Goal: Transaction & Acquisition: Purchase product/service

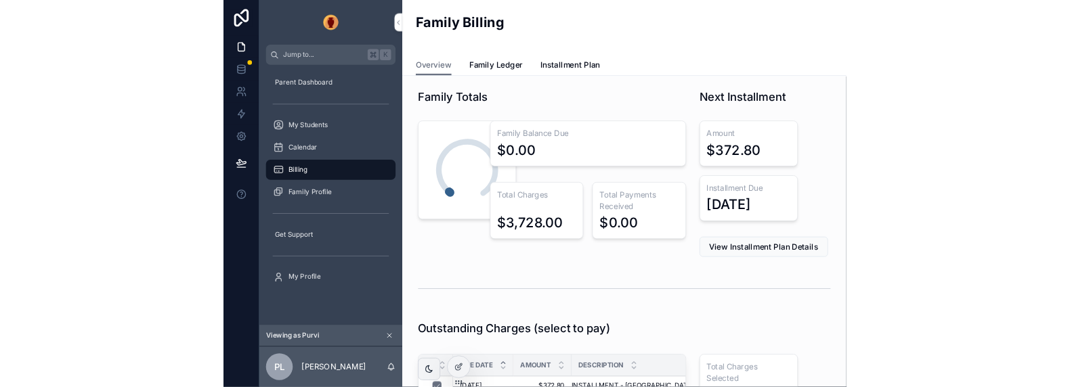
scroll to position [109, 0]
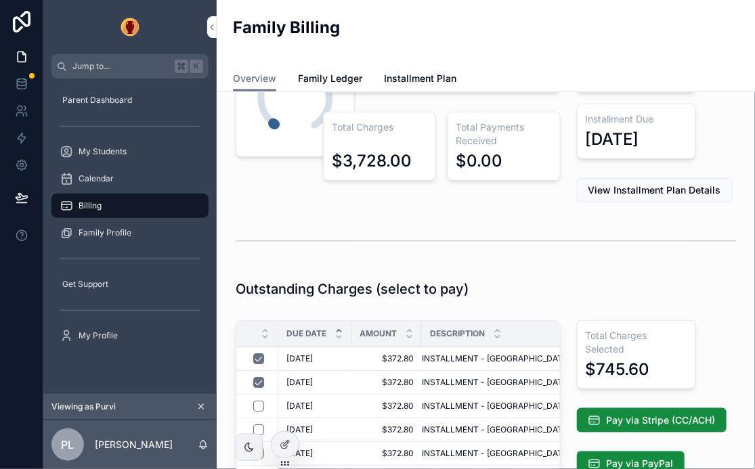
click at [284, 448] on icon at bounding box center [284, 446] width 6 height 6
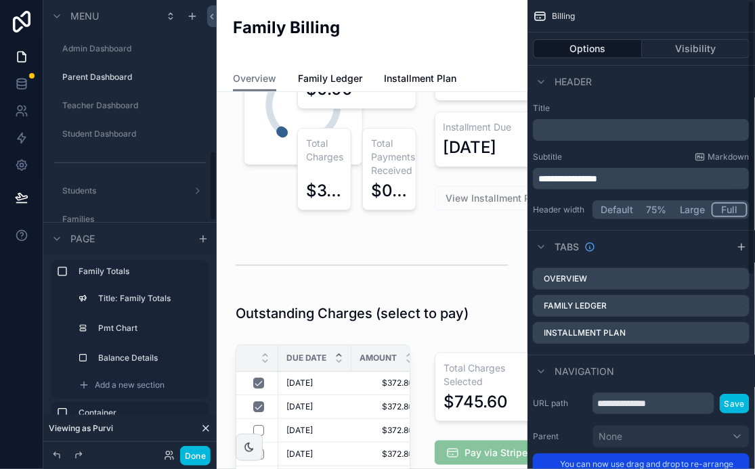
click at [26, 90] on icon at bounding box center [22, 84] width 14 height 14
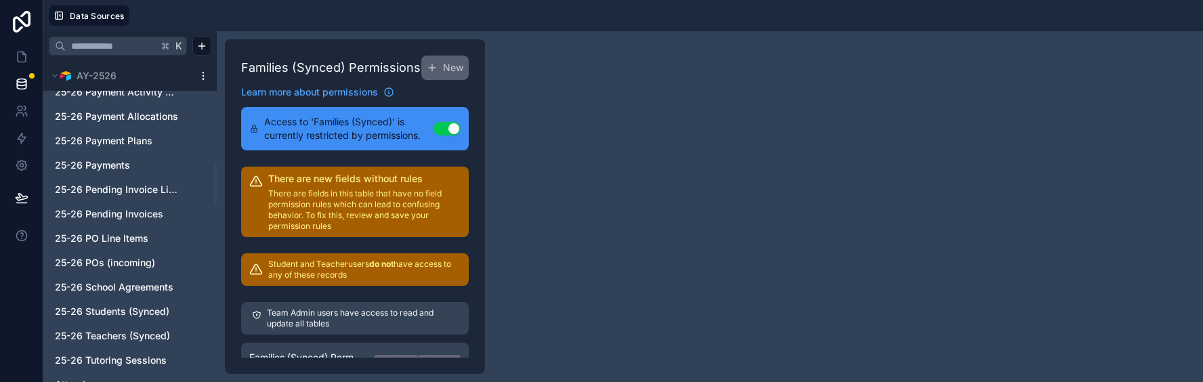
scroll to position [781, 0]
click at [18, 52] on icon at bounding box center [22, 57] width 8 height 10
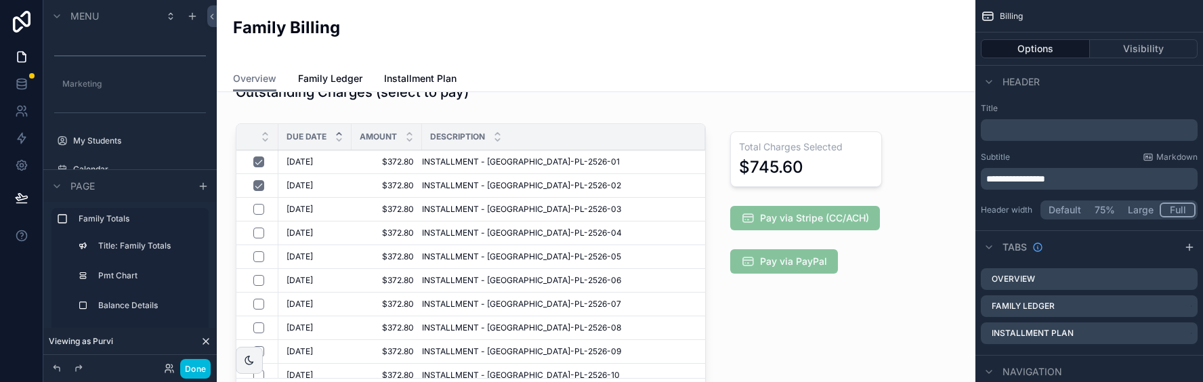
scroll to position [329, 0]
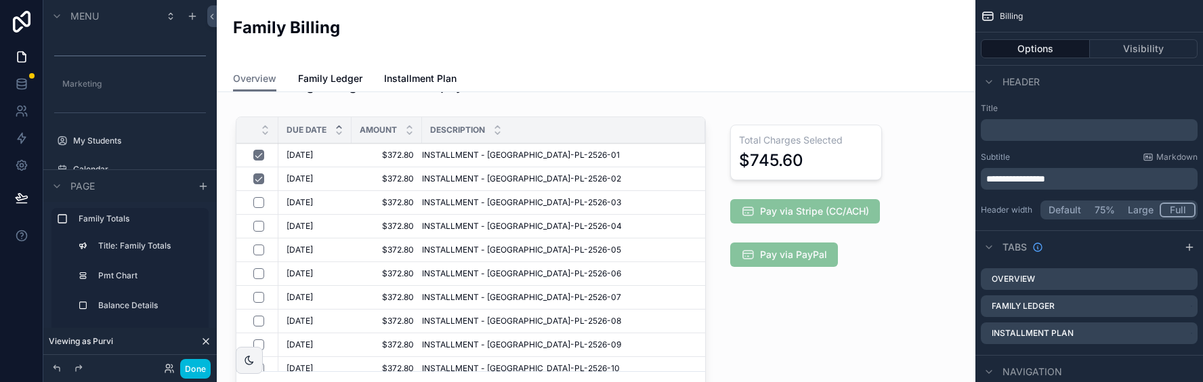
click at [755, 113] on div "scrollable content" at bounding box center [806, 263] width 184 height 304
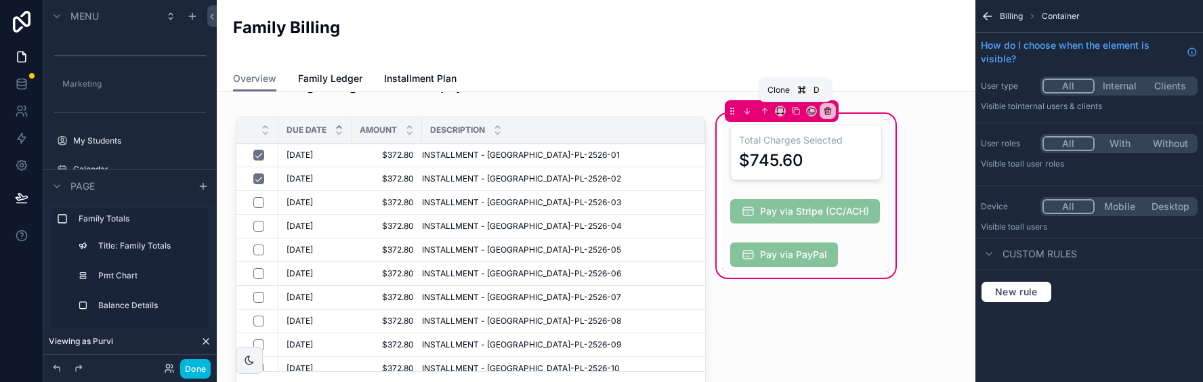
click at [755, 110] on icon "scrollable content" at bounding box center [795, 110] width 9 height 9
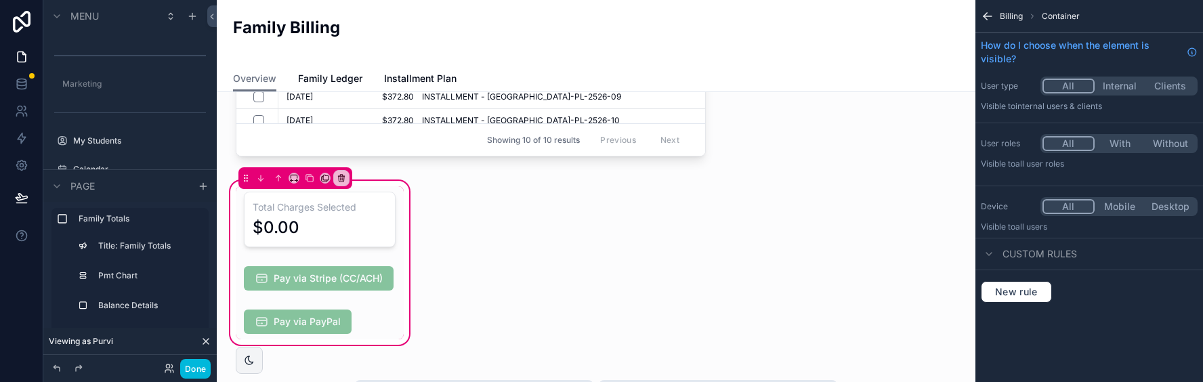
scroll to position [578, 0]
click at [385, 203] on div "scrollable content" at bounding box center [320, 219] width 168 height 66
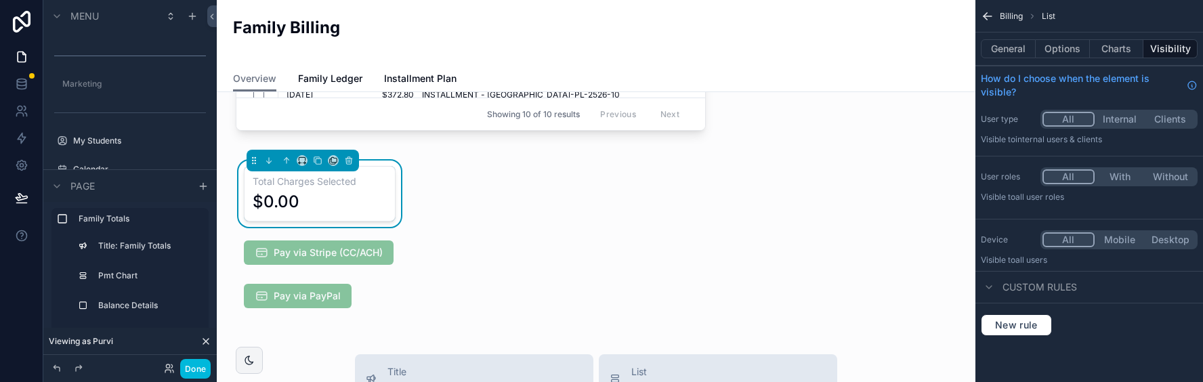
scroll to position [606, 0]
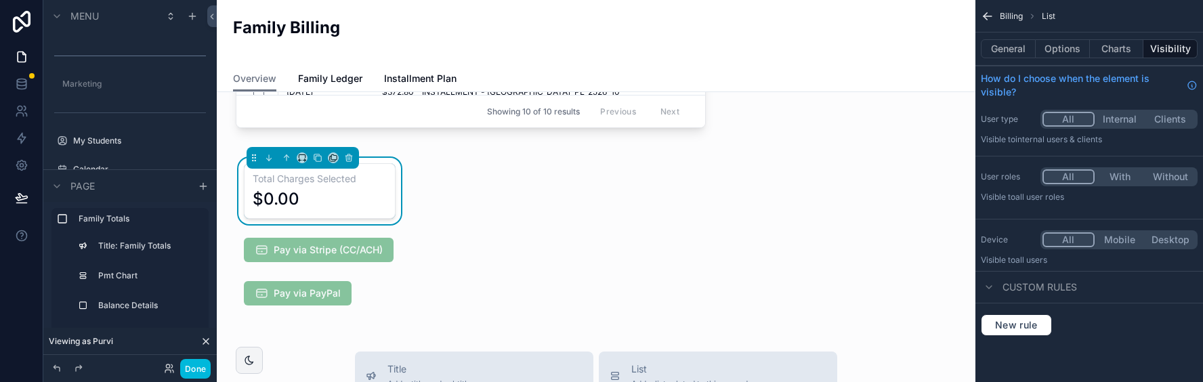
click at [398, 245] on div "scrollable content" at bounding box center [320, 249] width 168 height 35
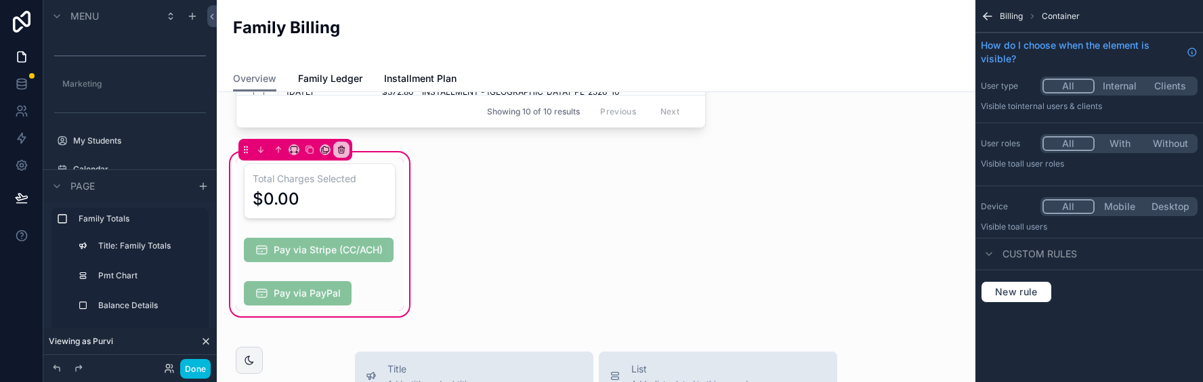
click at [379, 245] on div "scrollable content" at bounding box center [320, 249] width 168 height 35
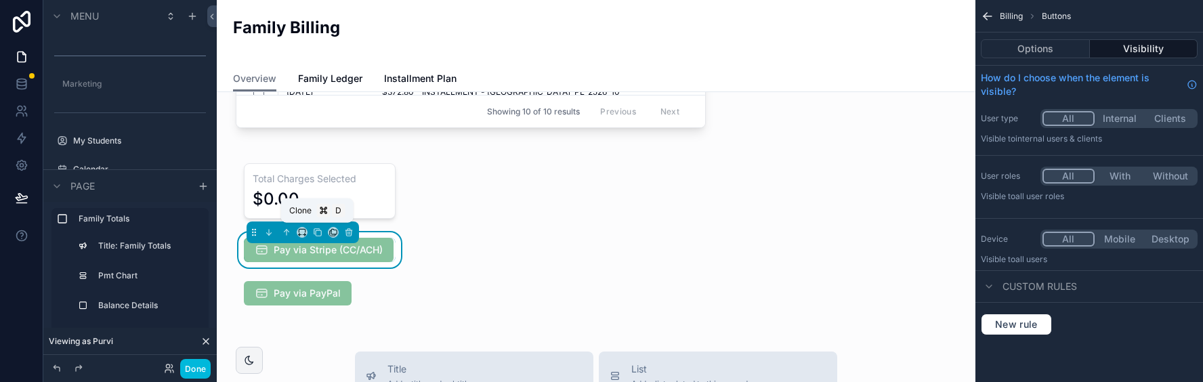
click at [313, 230] on icon "scrollable content" at bounding box center [317, 232] width 9 height 9
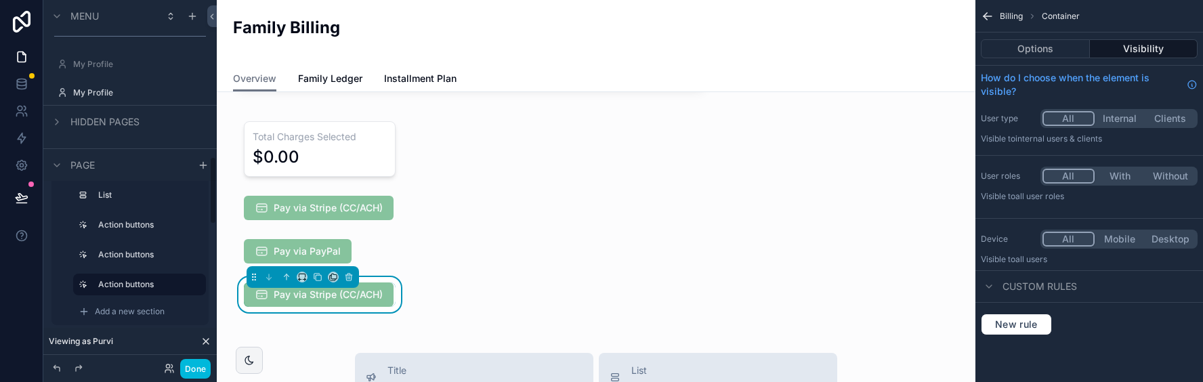
scroll to position [847, 0]
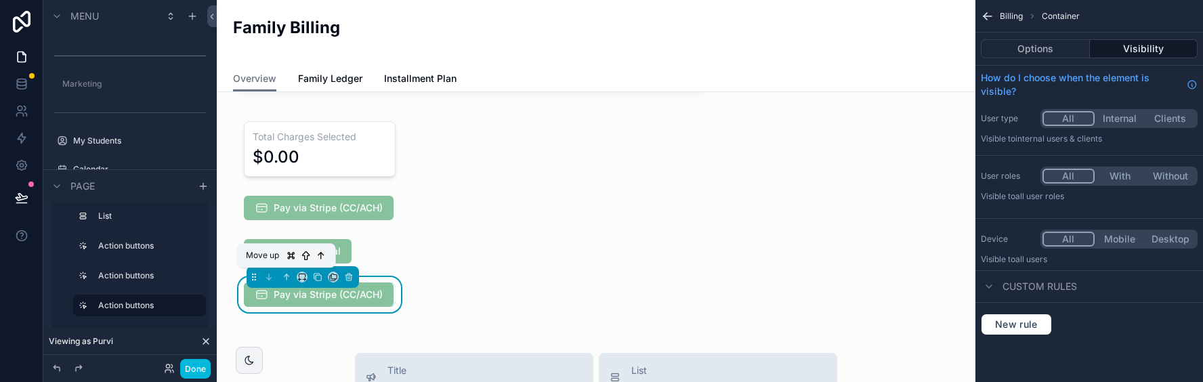
click at [280, 274] on button "scrollable content" at bounding box center [286, 277] width 15 height 15
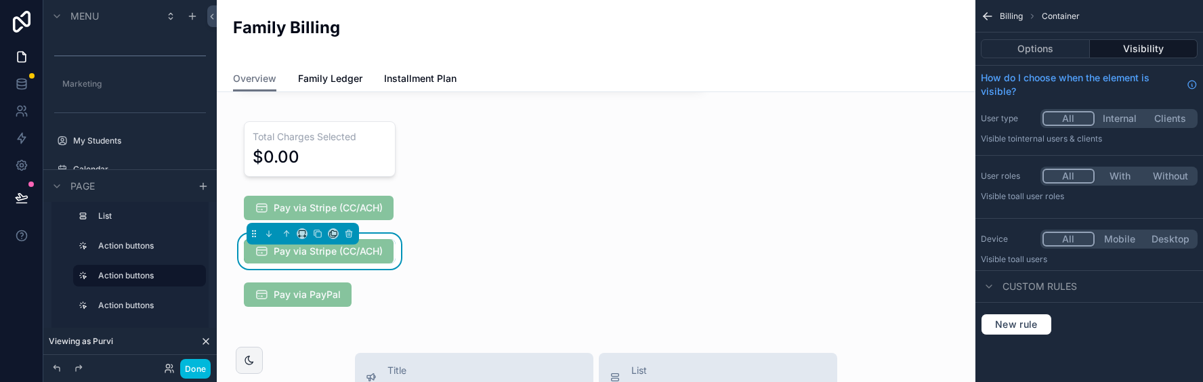
click at [345, 204] on div "scrollable content" at bounding box center [320, 207] width 168 height 35
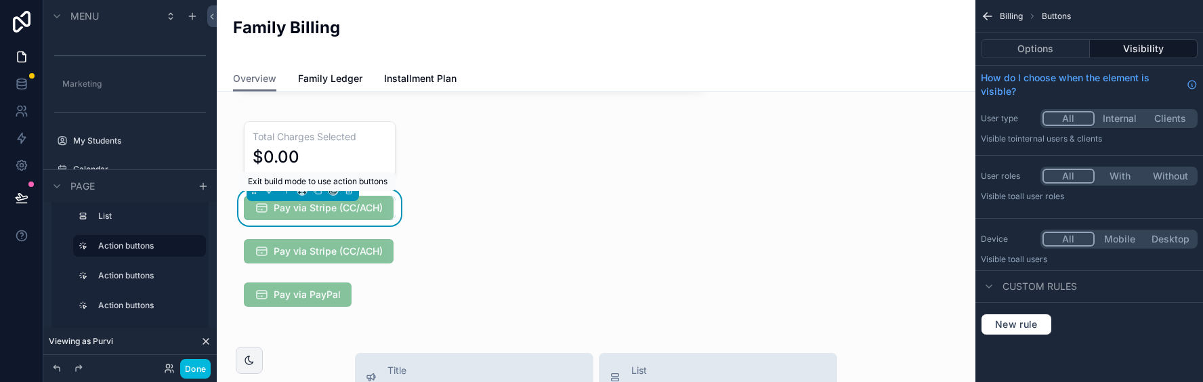
click at [368, 207] on span "Pay via Stripe (CC/ACH)" at bounding box center [319, 208] width 150 height 24
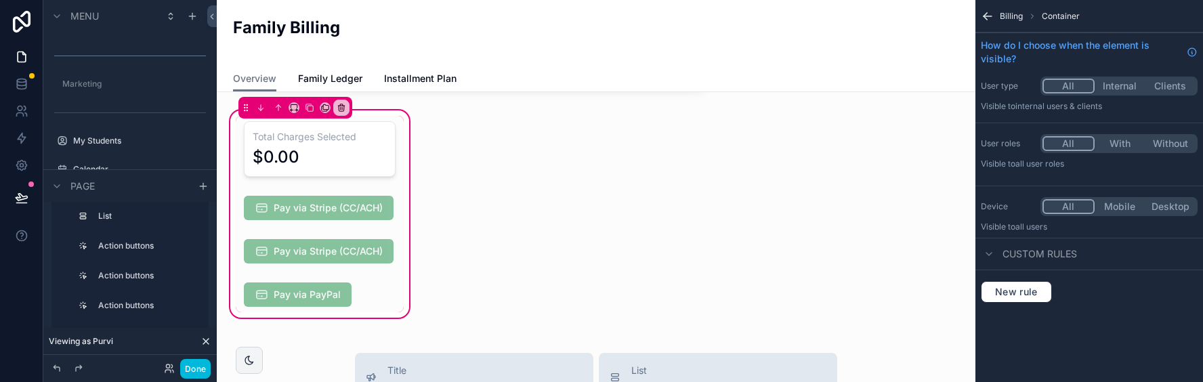
click at [326, 208] on div "scrollable content" at bounding box center [320, 207] width 168 height 35
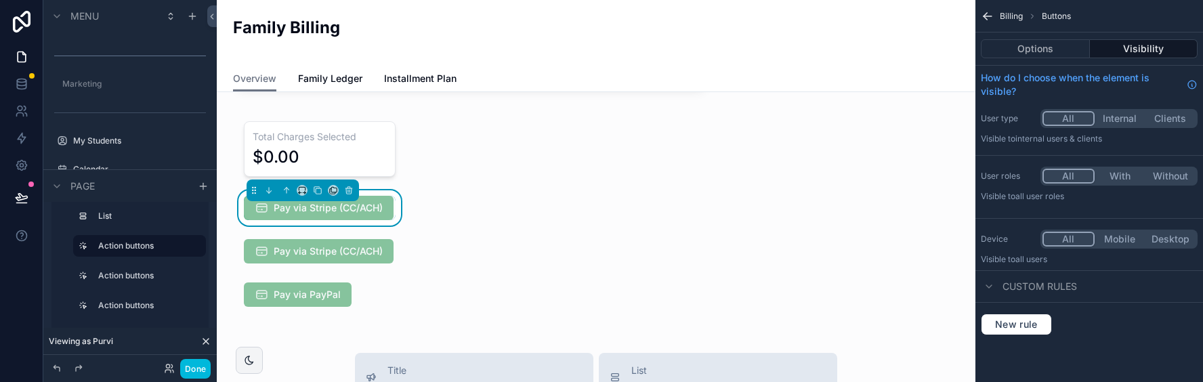
click at [755, 49] on button "Options" at bounding box center [1035, 48] width 109 height 19
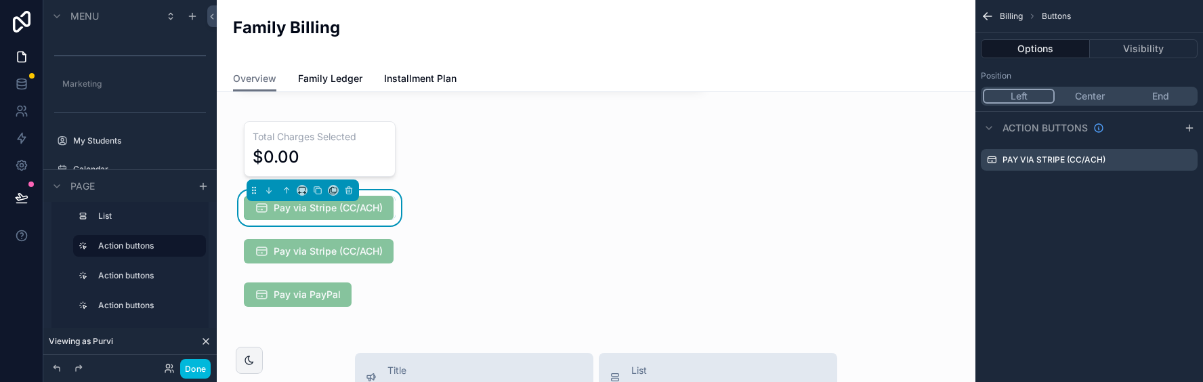
click at [0, 0] on icon "scrollable content" at bounding box center [0, 0] width 0 height 0
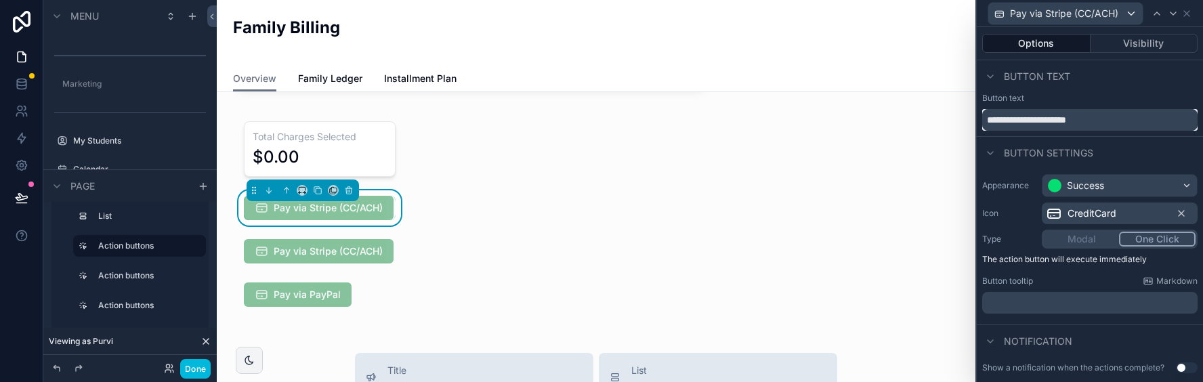
click at [755, 119] on input "**********" at bounding box center [1089, 120] width 215 height 22
type input "**********"
click at [324, 255] on div "scrollable content" at bounding box center [320, 251] width 168 height 35
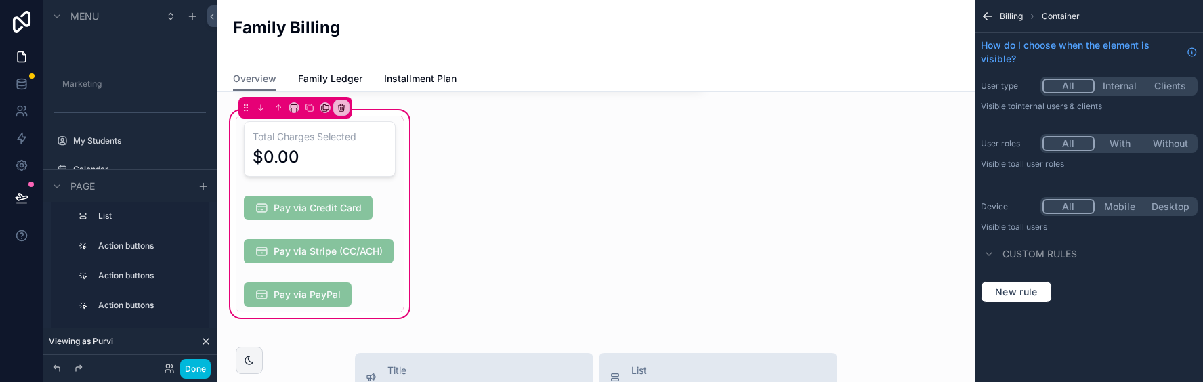
click at [324, 255] on div "scrollable content" at bounding box center [320, 251] width 168 height 35
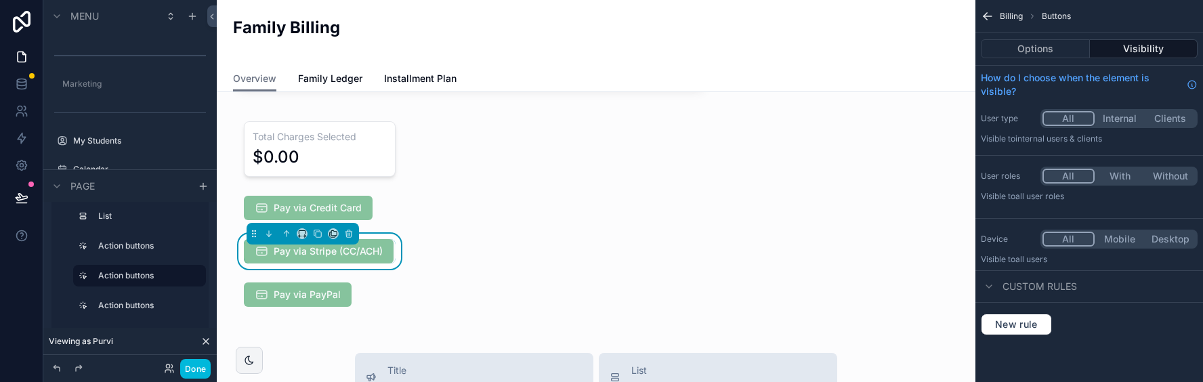
click at [755, 49] on button "Options" at bounding box center [1035, 48] width 109 height 19
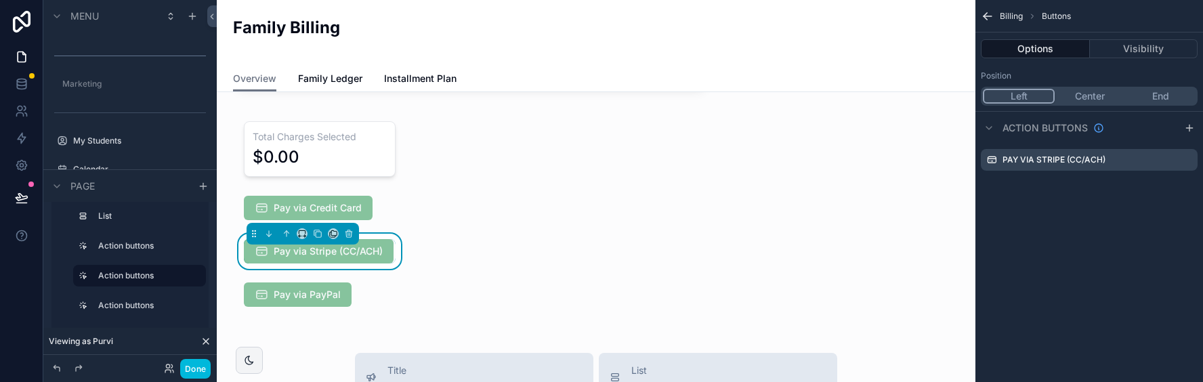
click at [0, 0] on icon "scrollable content" at bounding box center [0, 0] width 0 height 0
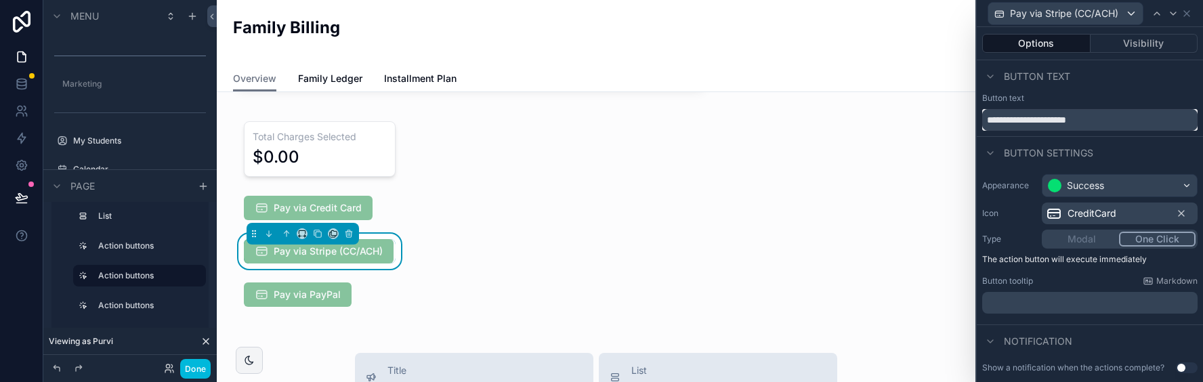
click at [755, 126] on input "**********" at bounding box center [1089, 120] width 215 height 22
click at [755, 120] on input "**********" at bounding box center [1089, 120] width 215 height 22
type input "**********"
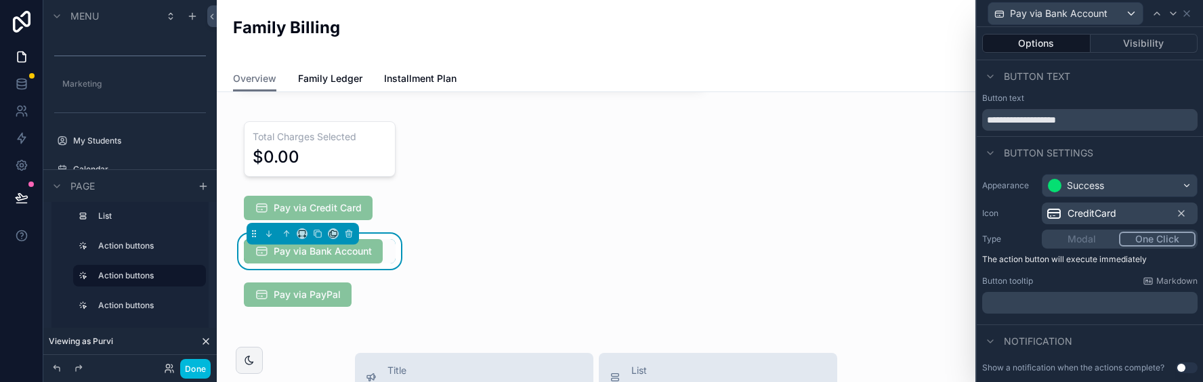
click at [755, 209] on div "CreditCard" at bounding box center [1120, 214] width 156 height 22
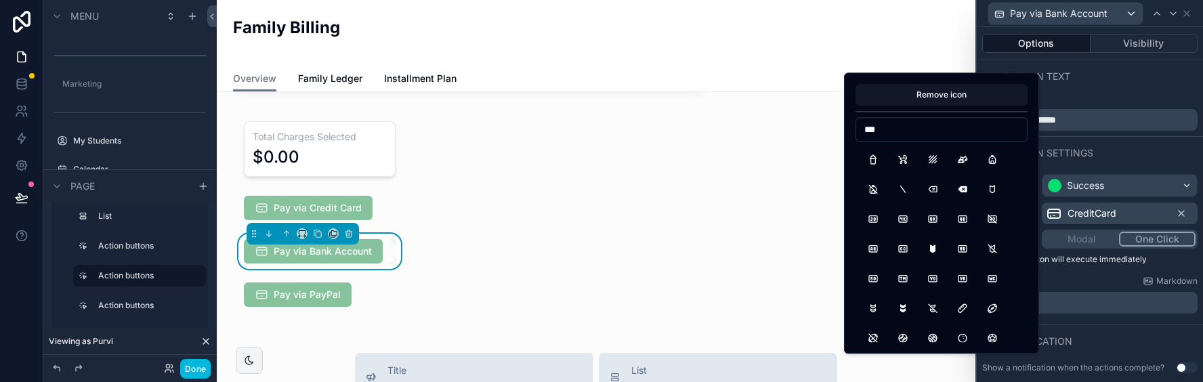
type input "****"
click at [755, 161] on button "BuildingBank" at bounding box center [932, 159] width 24 height 24
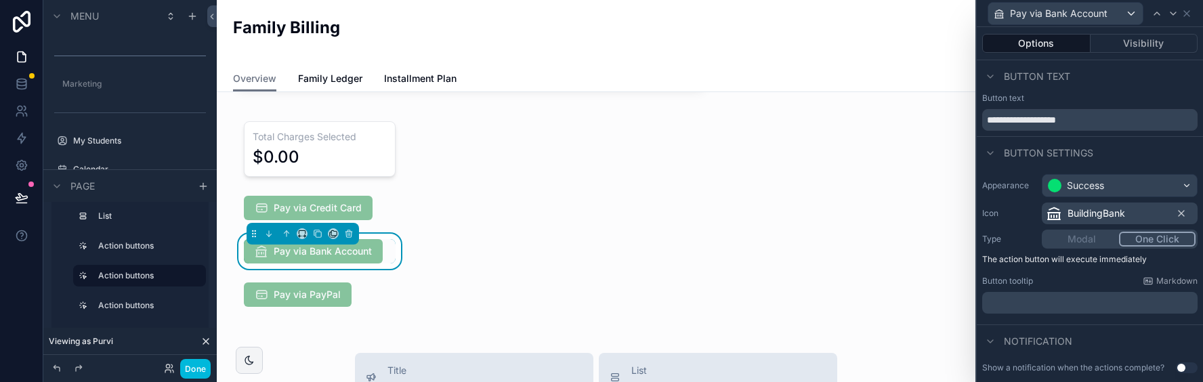
click at [369, 289] on div "scrollable content" at bounding box center [320, 294] width 168 height 35
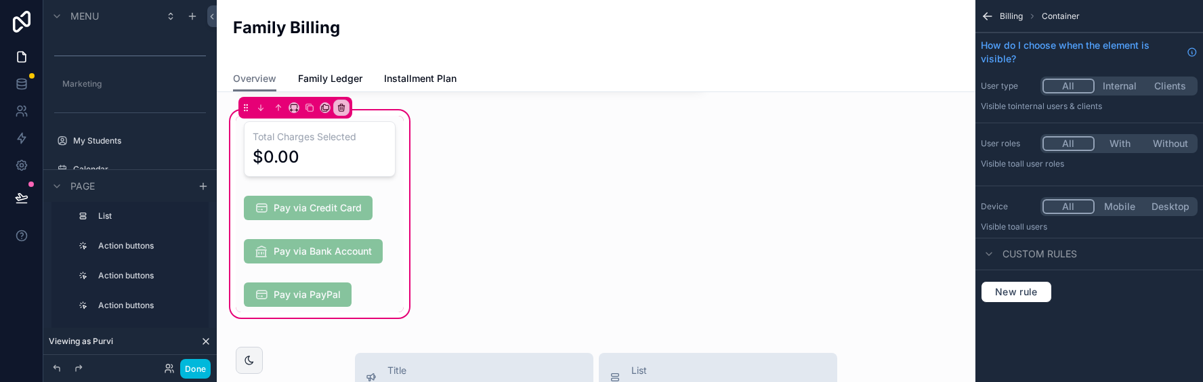
click at [299, 300] on div "scrollable content" at bounding box center [320, 294] width 168 height 35
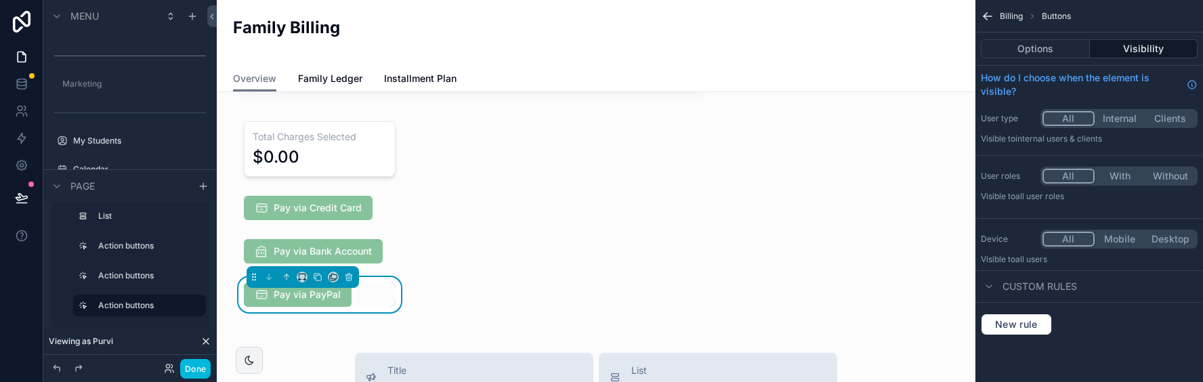
click at [285, 209] on div "scrollable content" at bounding box center [320, 207] width 168 height 35
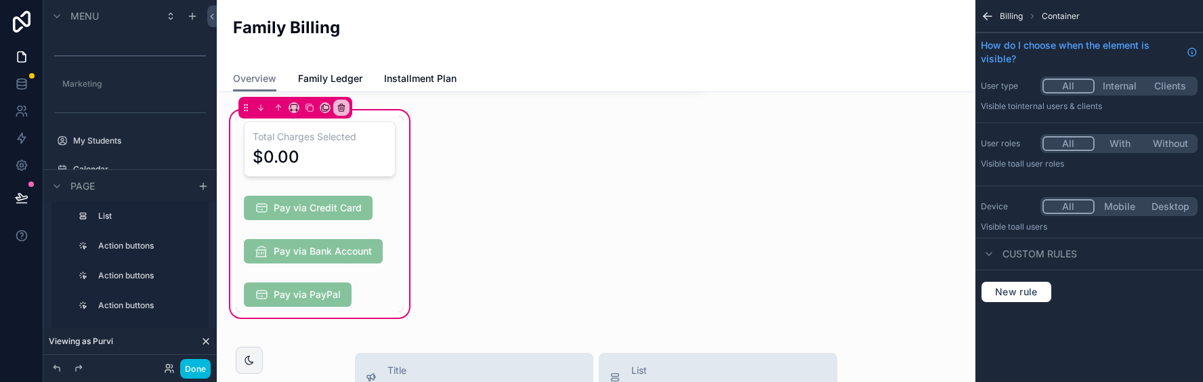
click at [329, 153] on div "scrollable content" at bounding box center [320, 149] width 168 height 66
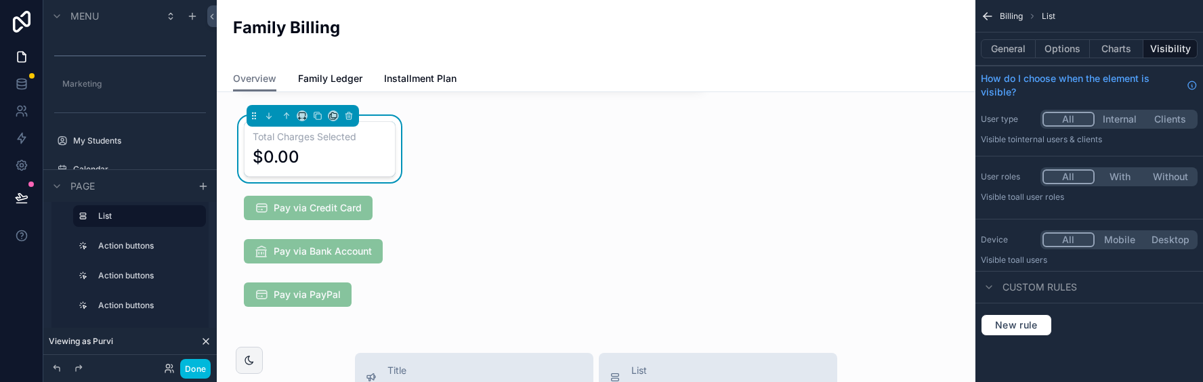
click at [755, 49] on button "Options" at bounding box center [1063, 48] width 54 height 19
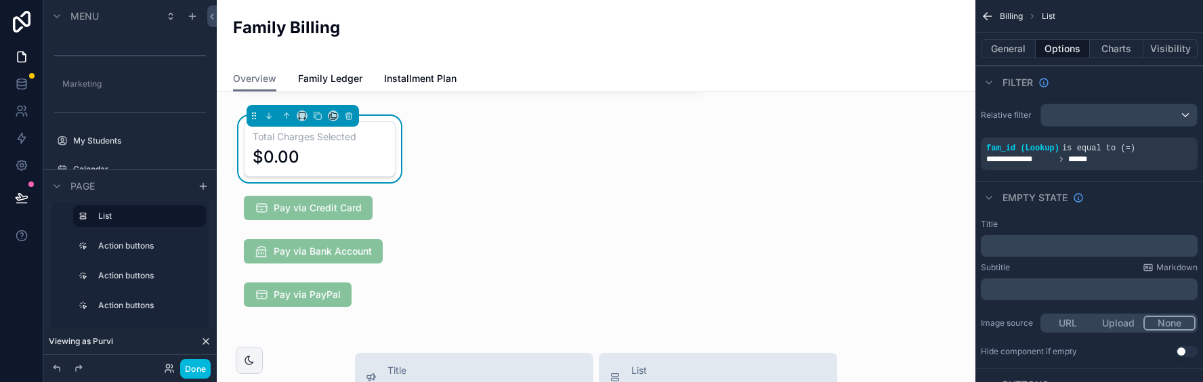
click at [755, 49] on button "General" at bounding box center [1008, 48] width 55 height 19
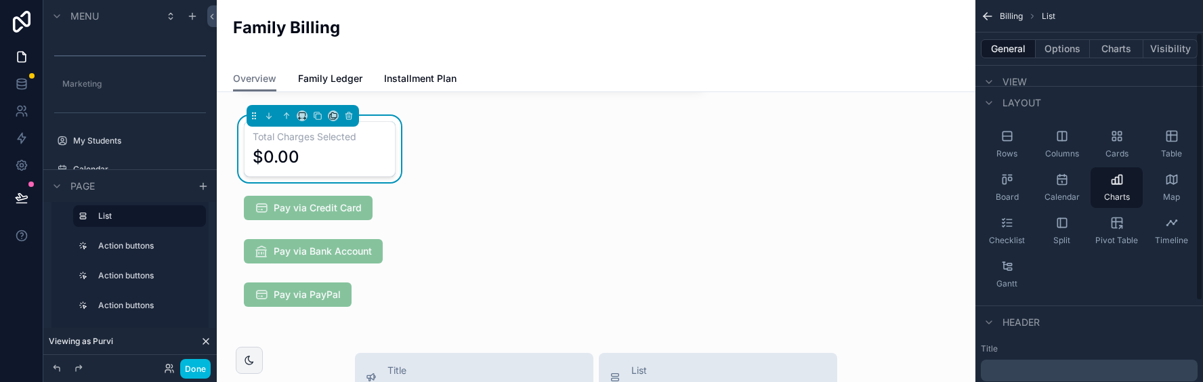
scroll to position [0, 0]
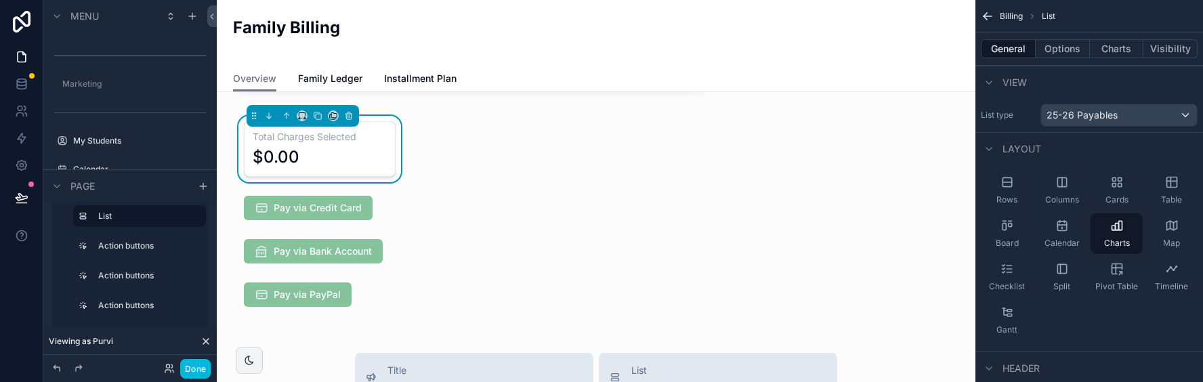
click at [755, 43] on button "Options" at bounding box center [1063, 48] width 54 height 19
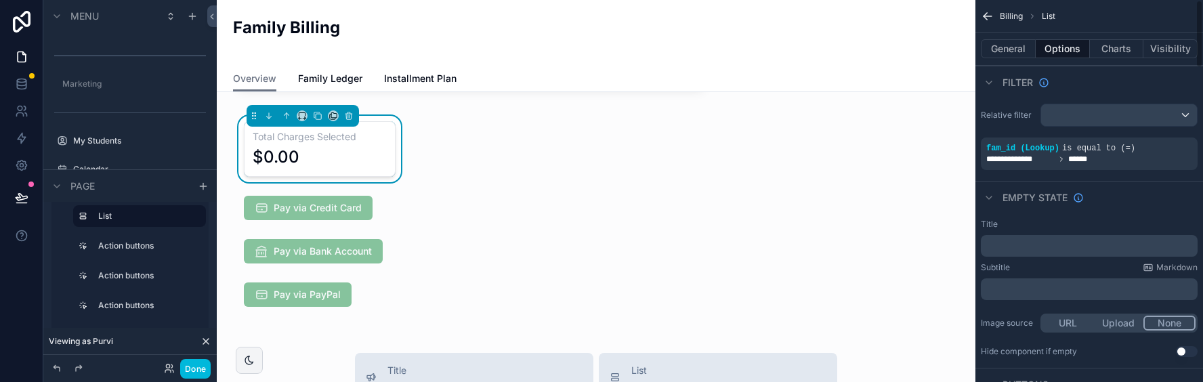
click at [755, 49] on button "General" at bounding box center [1008, 48] width 55 height 19
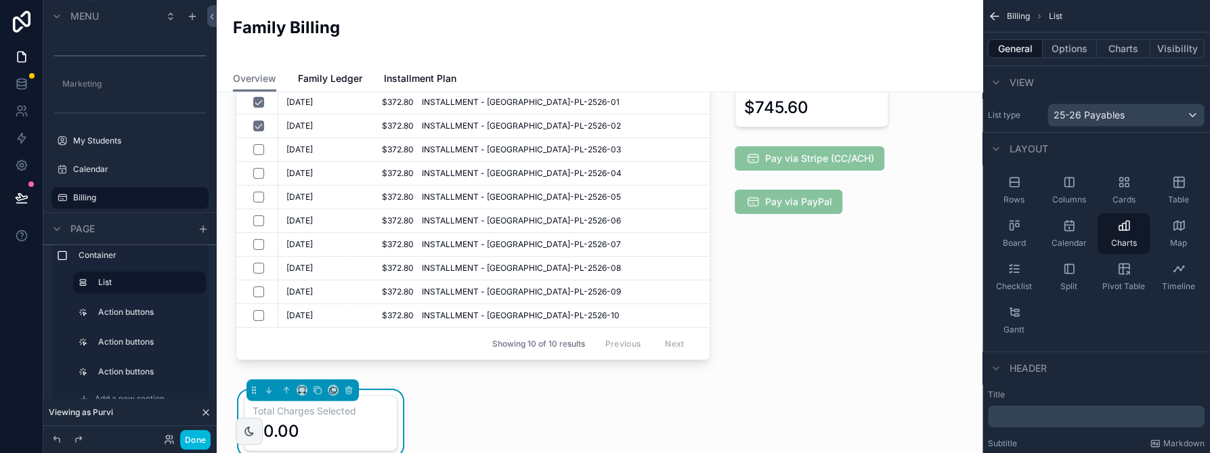
scroll to position [410, 0]
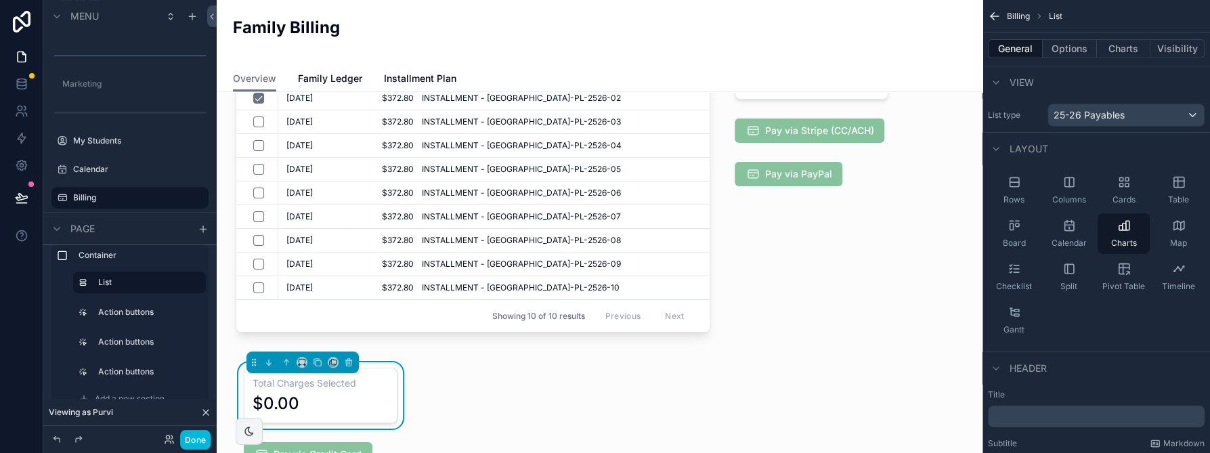
click at [755, 181] on div "scrollable content" at bounding box center [812, 186] width 186 height 313
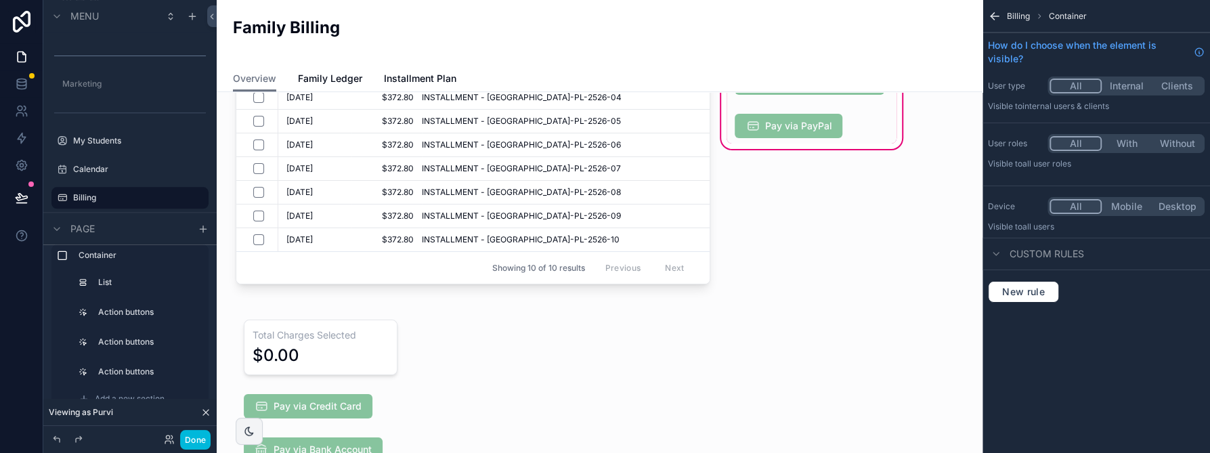
scroll to position [467, 0]
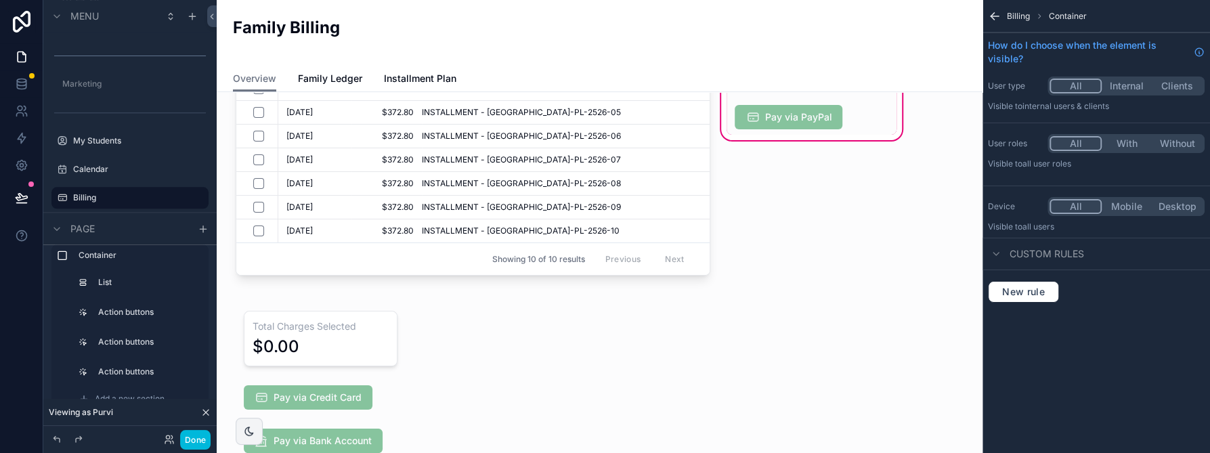
click at [390, 350] on div "scrollable content" at bounding box center [321, 403] width 186 height 213
click at [472, 375] on div "Family Totals 100% Family Balance Due $0.00 Total Charges $3,728.00 Total Payme…" at bounding box center [600, 379] width 766 height 1508
click at [356, 362] on div "scrollable content" at bounding box center [321, 403] width 186 height 213
click at [239, 362] on div "scrollable content" at bounding box center [321, 403] width 186 height 213
click at [270, 268] on div "Showing 10 of 10 results Previous Next" at bounding box center [472, 258] width 473 height 33
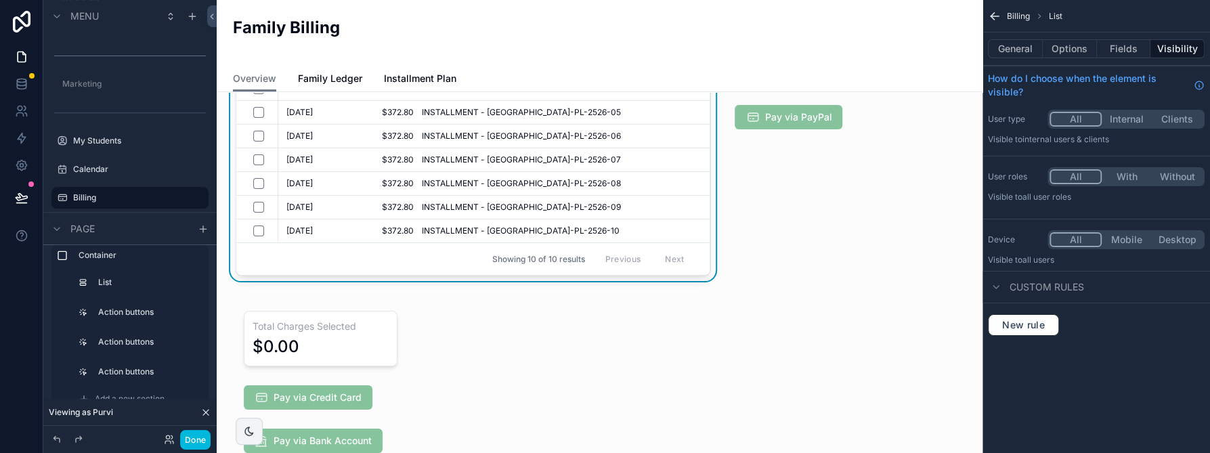
click at [241, 309] on div "scrollable content" at bounding box center [321, 403] width 186 height 213
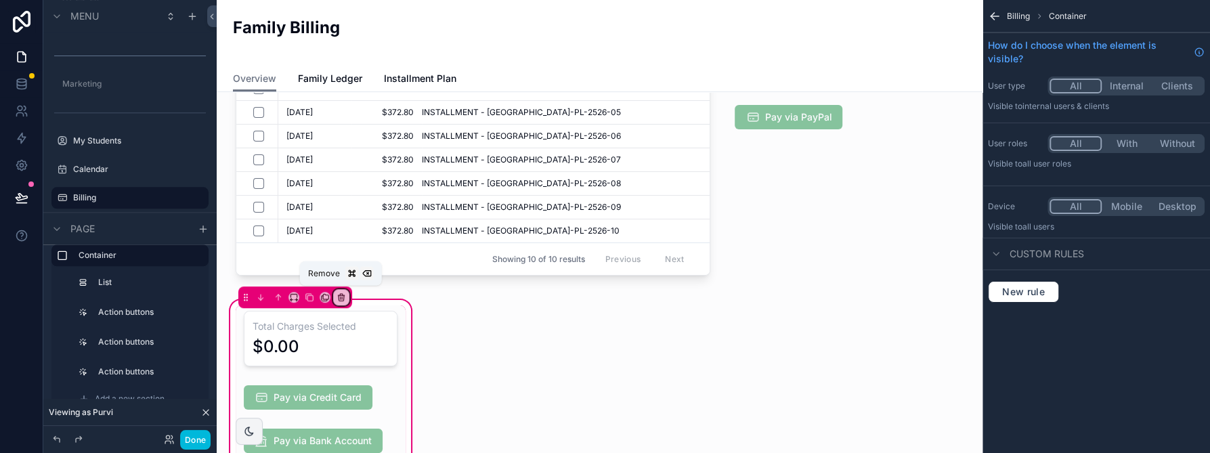
click at [341, 297] on icon "scrollable content" at bounding box center [341, 298] width 0 height 3
click at [436, 345] on span "Remove entire container" at bounding box center [398, 347] width 108 height 16
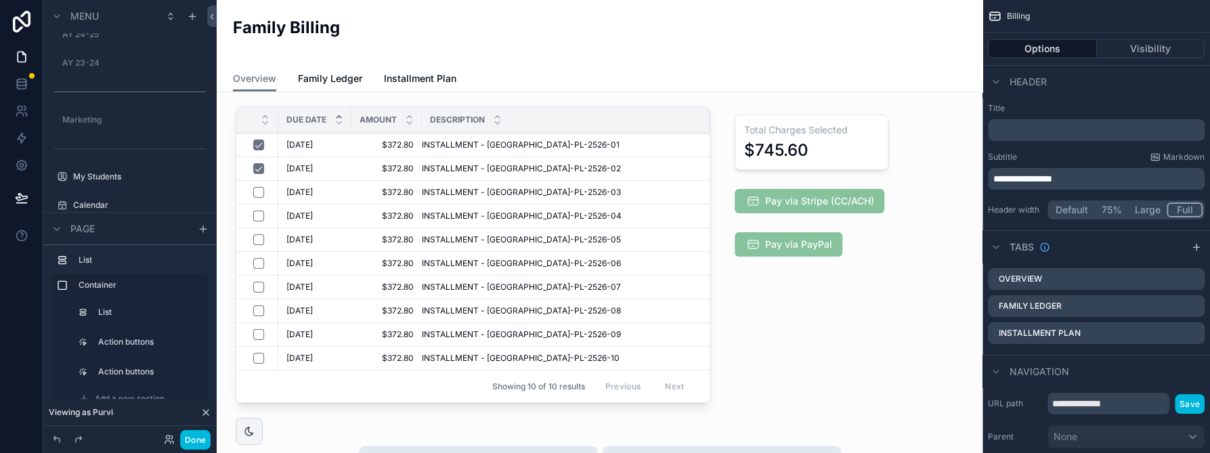
scroll to position [335, 0]
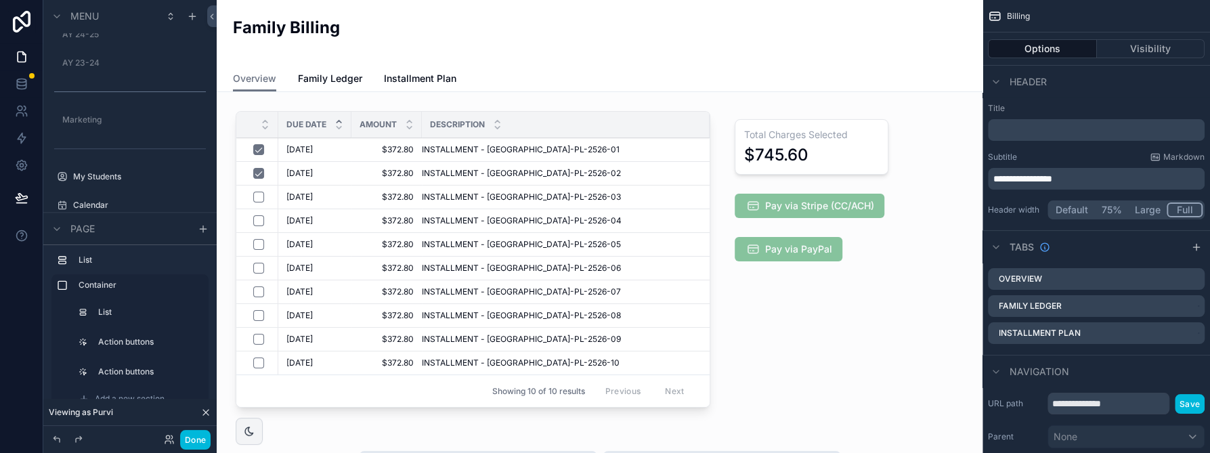
click at [755, 182] on div "scrollable content" at bounding box center [812, 262] width 186 height 313
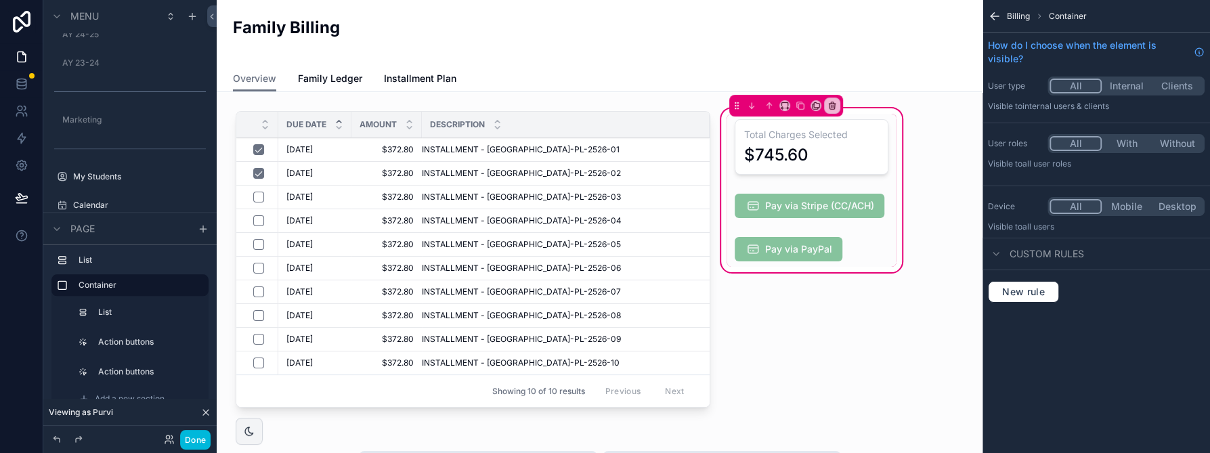
click at [755, 203] on div "scrollable content" at bounding box center [812, 205] width 170 height 35
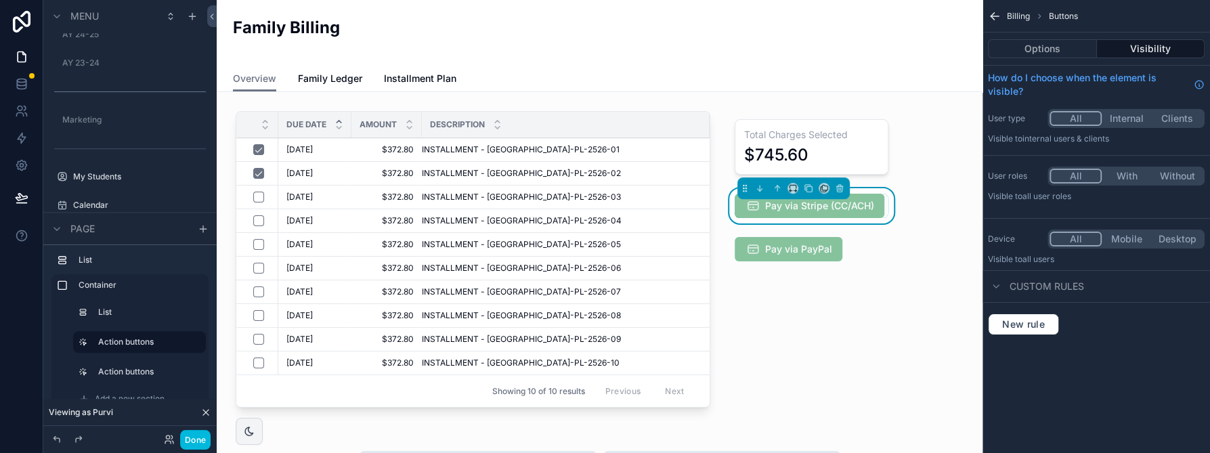
click at [755, 208] on span "Pay via Stripe (CC/ACH)" at bounding box center [810, 206] width 150 height 24
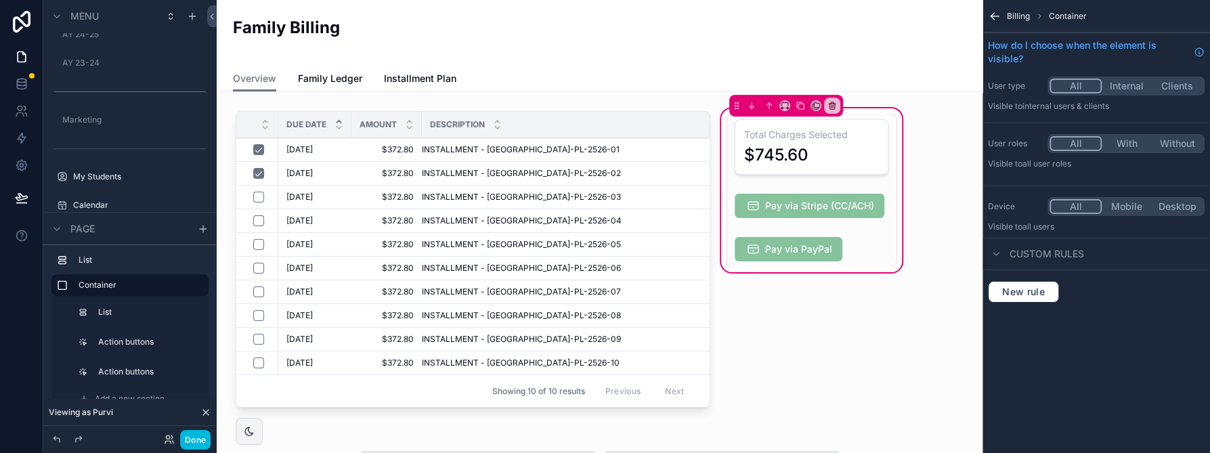
click at [755, 200] on div "scrollable content" at bounding box center [812, 205] width 170 height 35
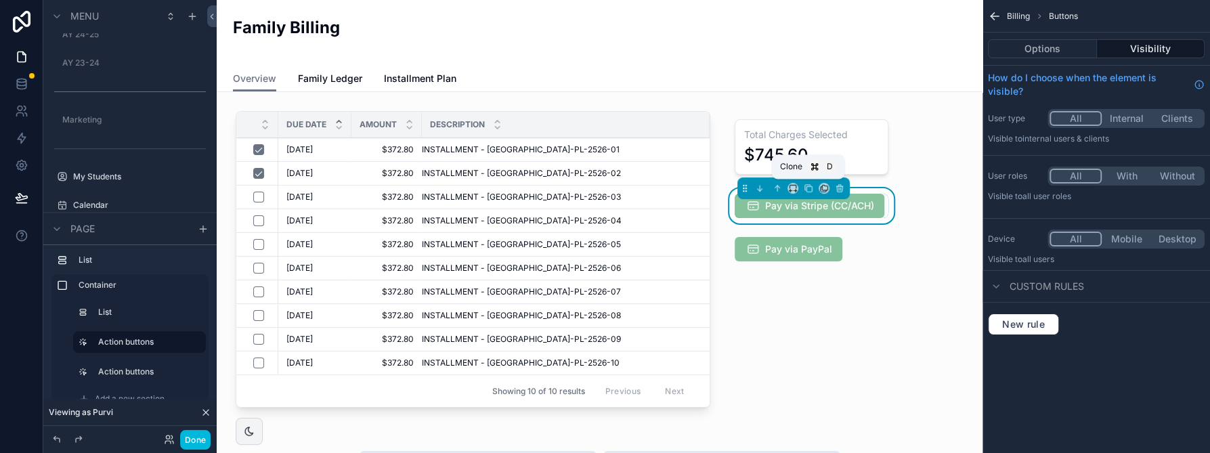
click at [755, 188] on icon "scrollable content" at bounding box center [808, 188] width 9 height 9
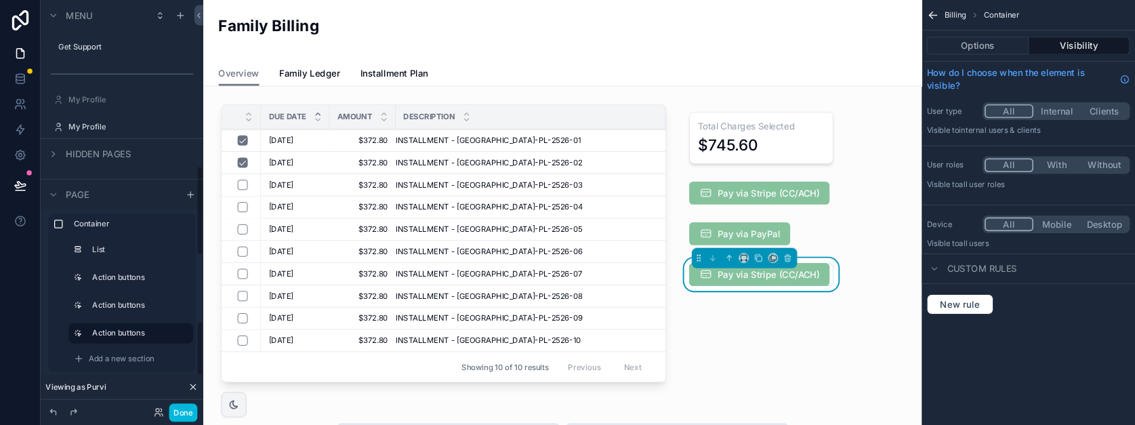
scroll to position [811, 0]
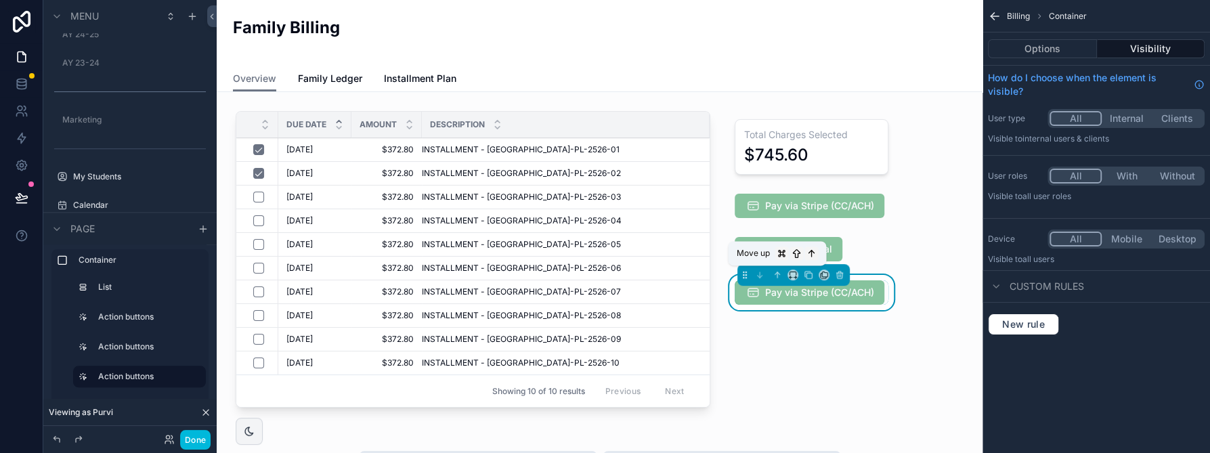
click at [755, 274] on icon "scrollable content" at bounding box center [777, 274] width 9 height 9
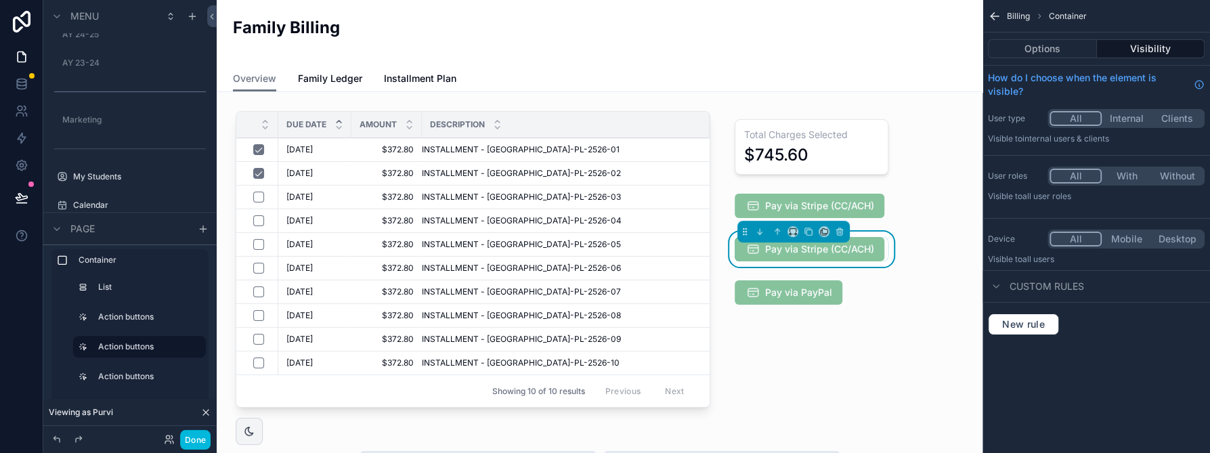
click at [755, 197] on div "scrollable content" at bounding box center [812, 205] width 170 height 35
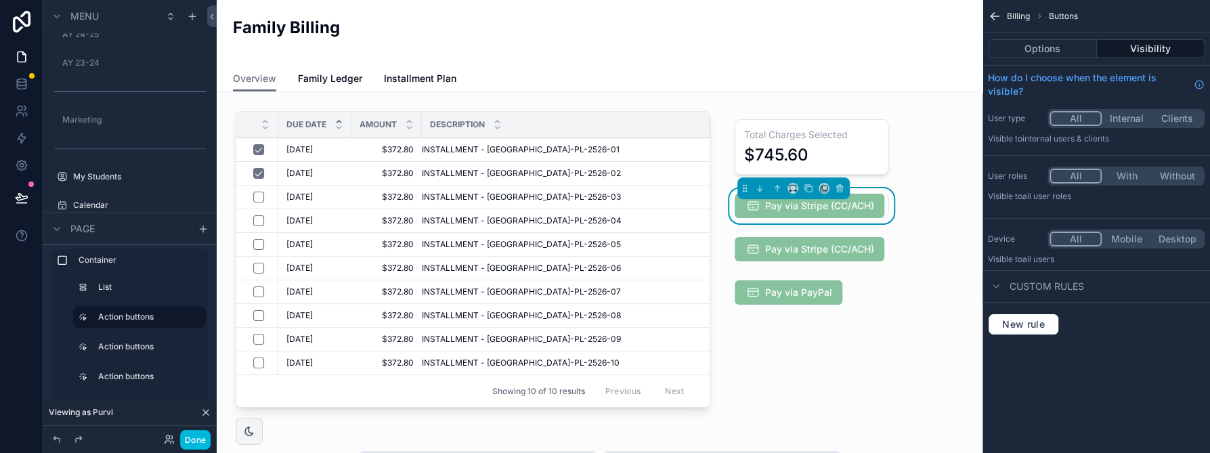
click at [755, 46] on button "Options" at bounding box center [1042, 48] width 109 height 19
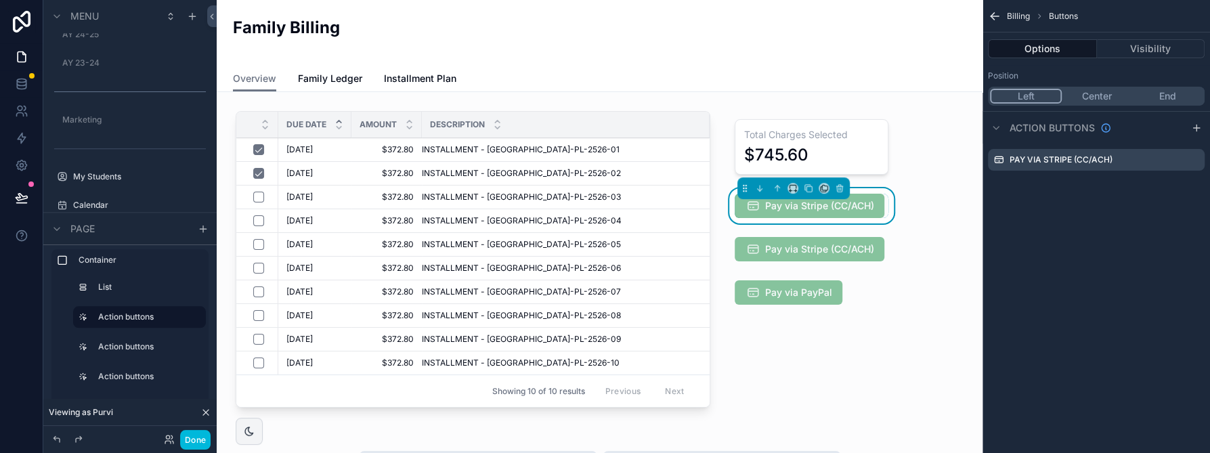
click at [0, 0] on icon "scrollable content" at bounding box center [0, 0] width 0 height 0
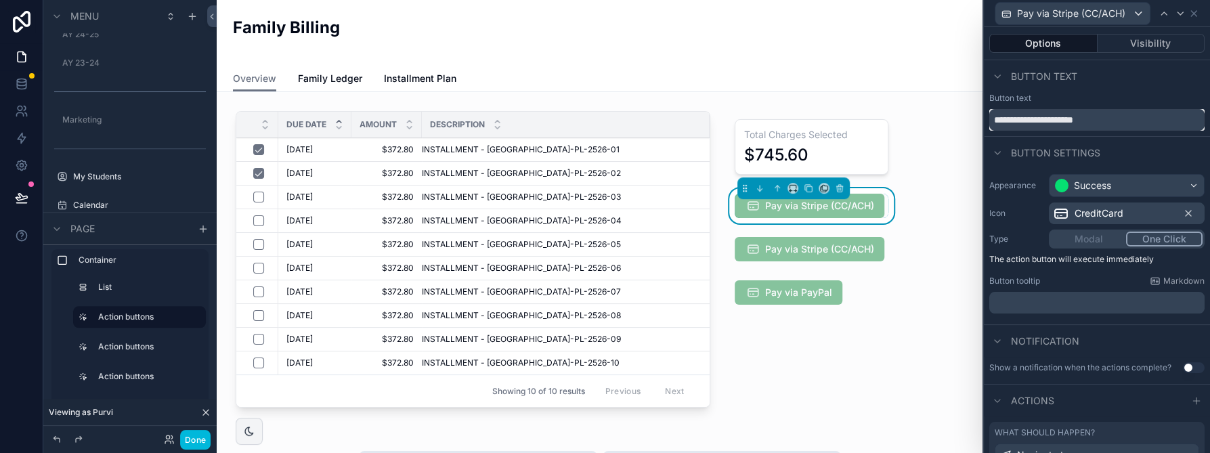
click at [755, 119] on input "**********" at bounding box center [1097, 120] width 215 height 22
type input "**********"
click at [755, 243] on div "scrollable content" at bounding box center [812, 249] width 170 height 35
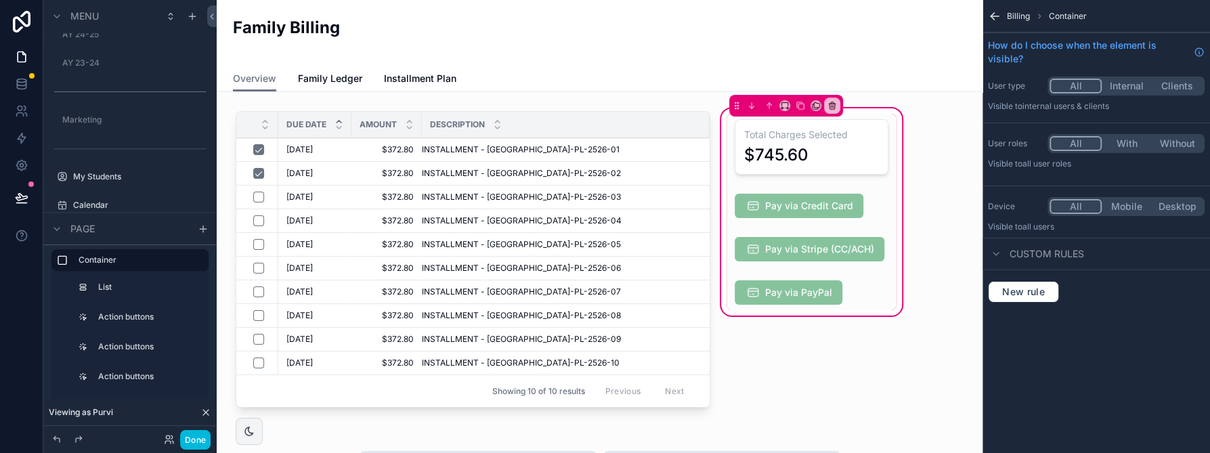
click at [755, 244] on div "scrollable content" at bounding box center [812, 249] width 170 height 35
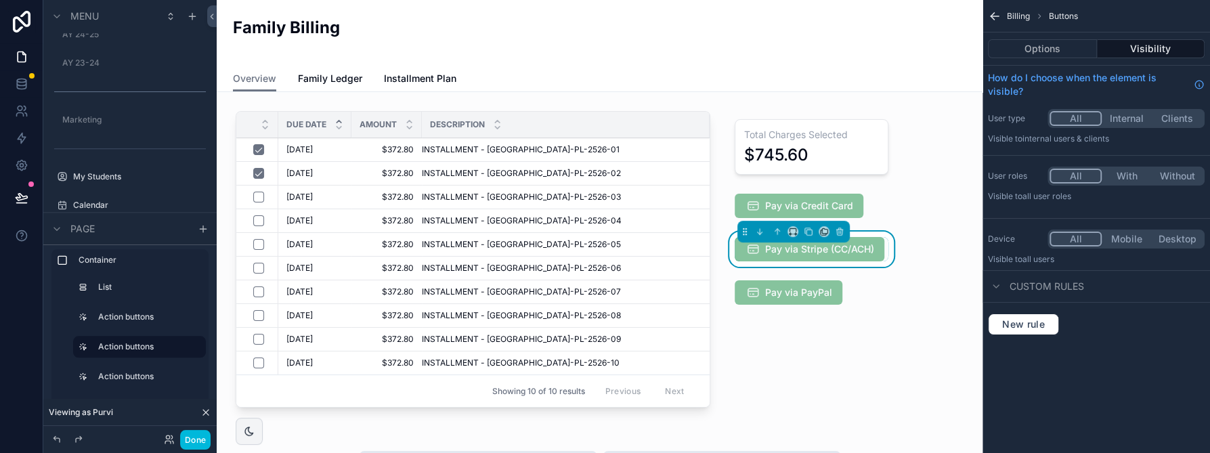
click at [755, 52] on button "Options" at bounding box center [1042, 48] width 109 height 19
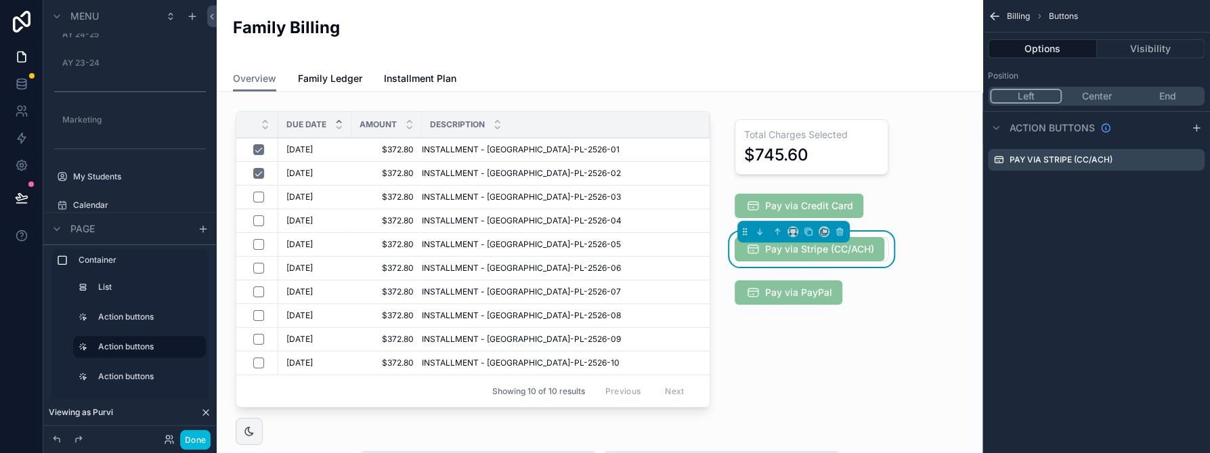
click at [0, 0] on icon "scrollable content" at bounding box center [0, 0] width 0 height 0
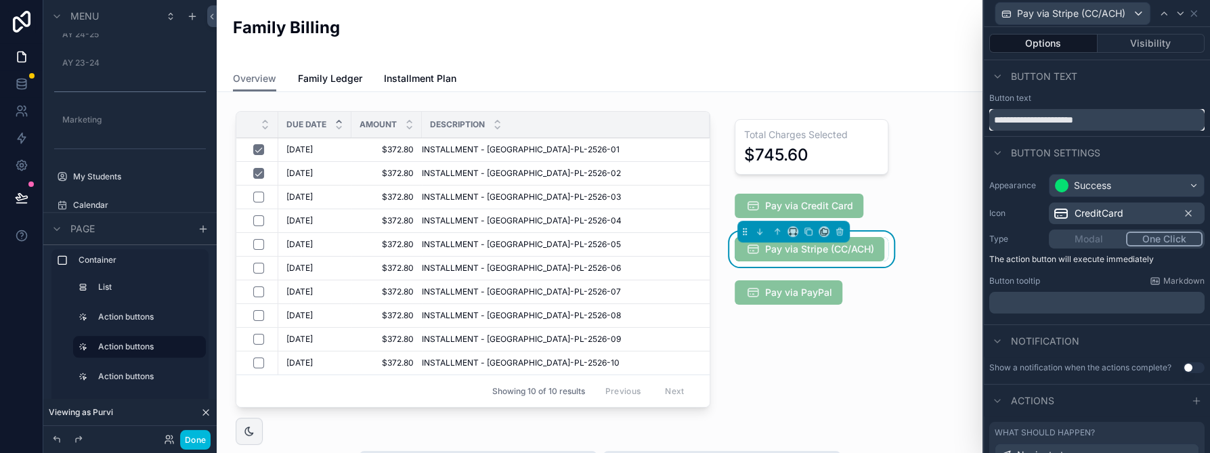
click at [755, 121] on input "**********" at bounding box center [1097, 120] width 215 height 22
type input "**********"
click at [755, 213] on span "CreditCard" at bounding box center [1099, 214] width 49 height 14
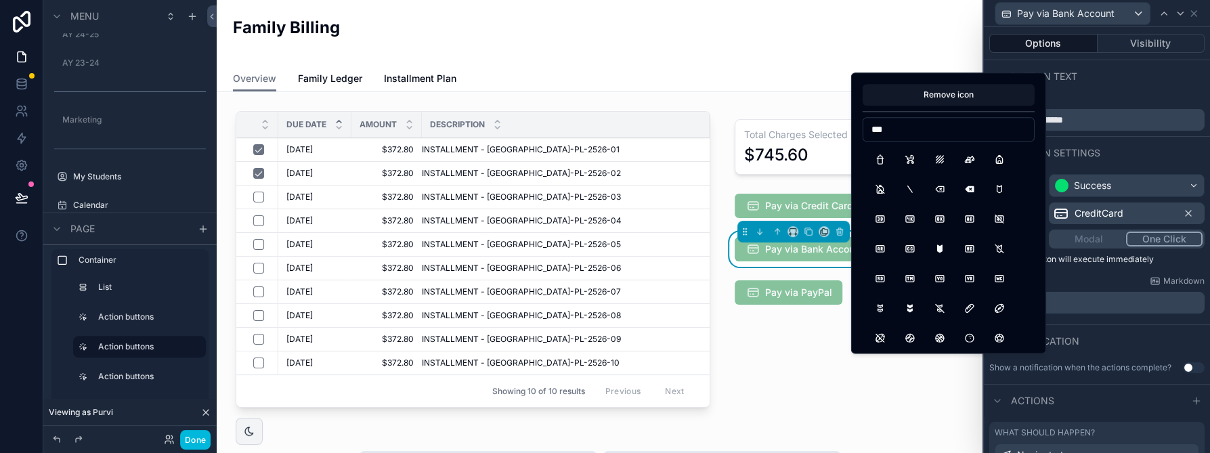
type input "****"
click at [755, 157] on button "BuildingBank" at bounding box center [940, 159] width 24 height 24
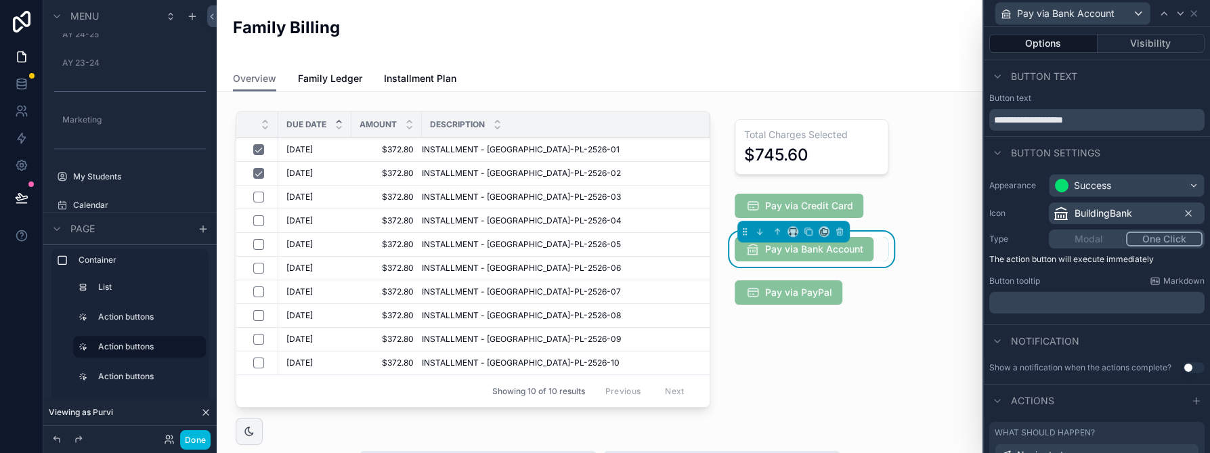
click at [755, 285] on div "scrollable content" at bounding box center [812, 292] width 170 height 35
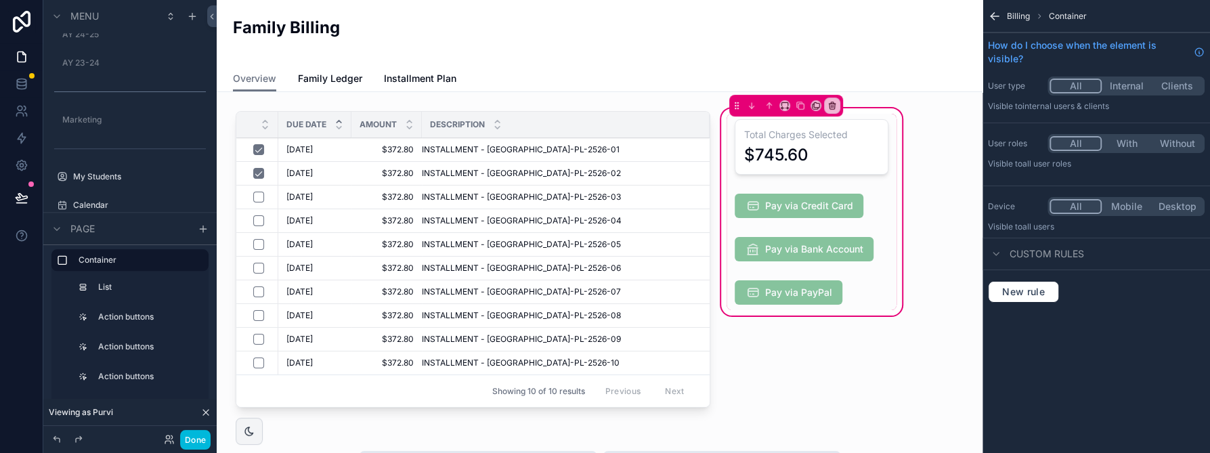
click at [755, 290] on div "scrollable content" at bounding box center [812, 292] width 170 height 35
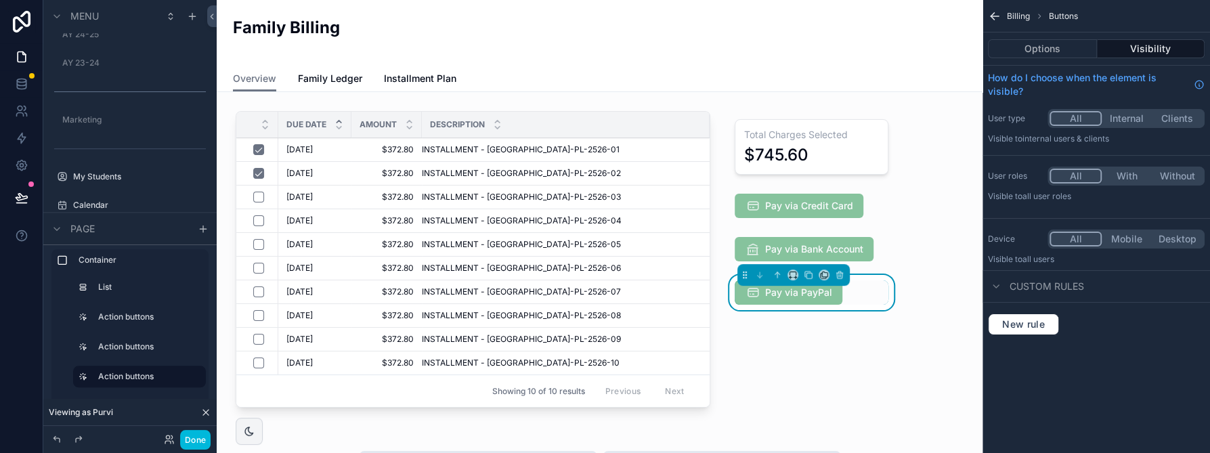
click at [755, 49] on button "Options" at bounding box center [1042, 48] width 109 height 19
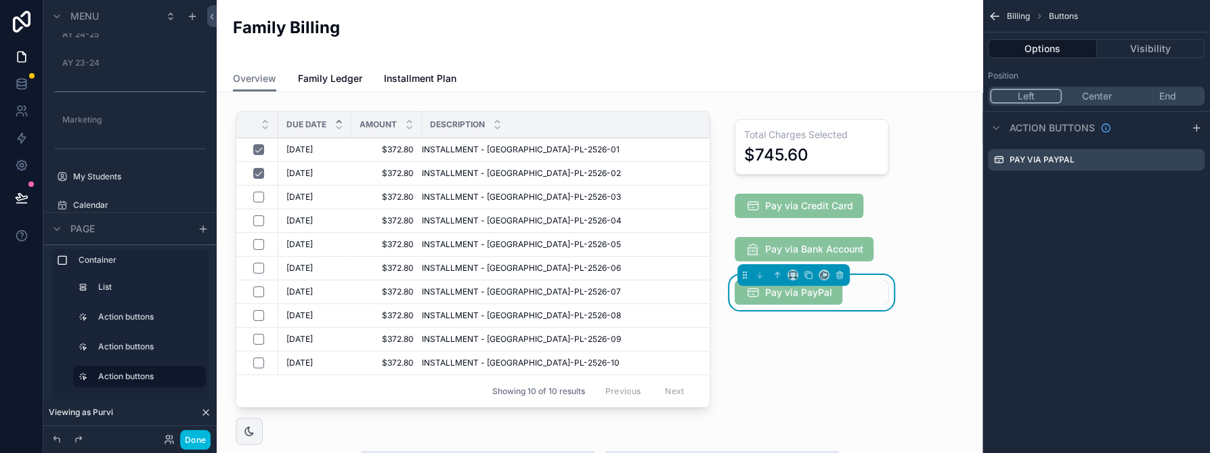
click at [0, 0] on icon "scrollable content" at bounding box center [0, 0] width 0 height 0
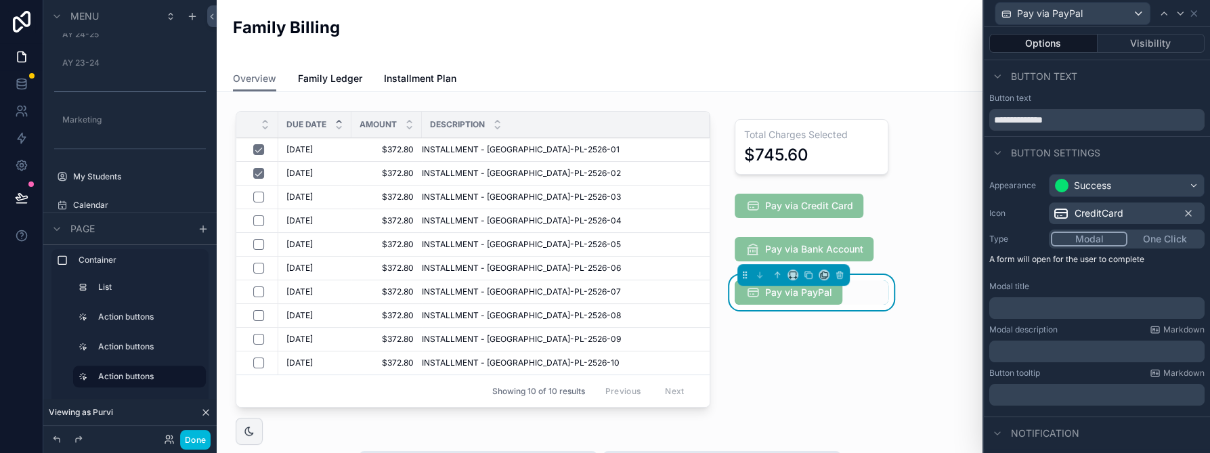
click at [755, 211] on span "CreditCard" at bounding box center [1099, 214] width 49 height 14
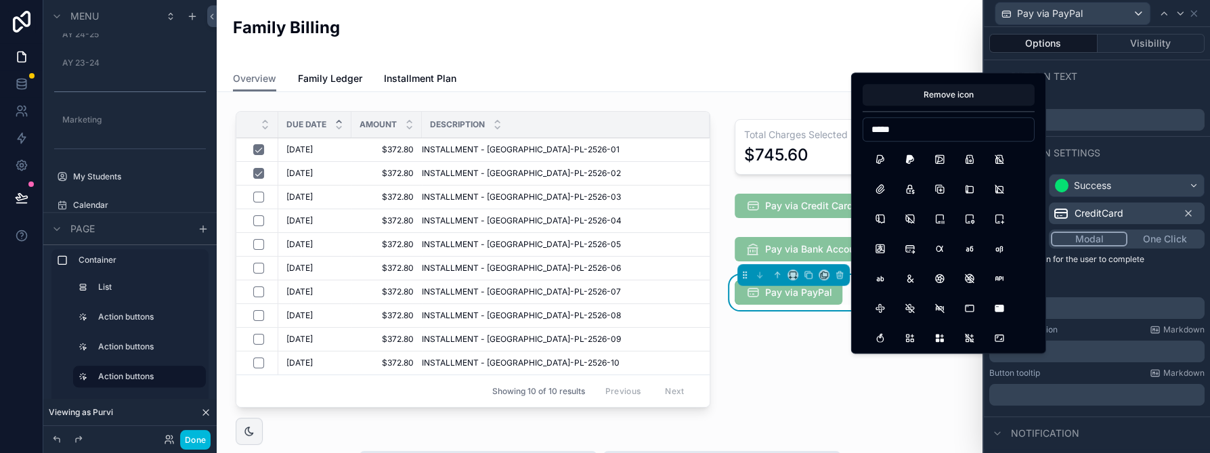
type input "******"
click at [755, 158] on button "BrandPaypal" at bounding box center [880, 159] width 24 height 24
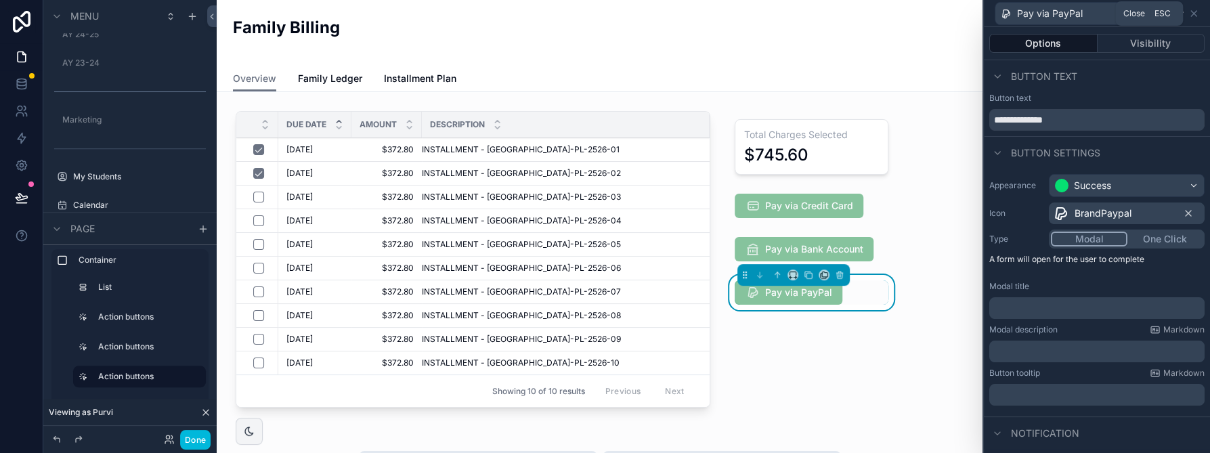
click at [755, 14] on icon at bounding box center [1194, 13] width 11 height 11
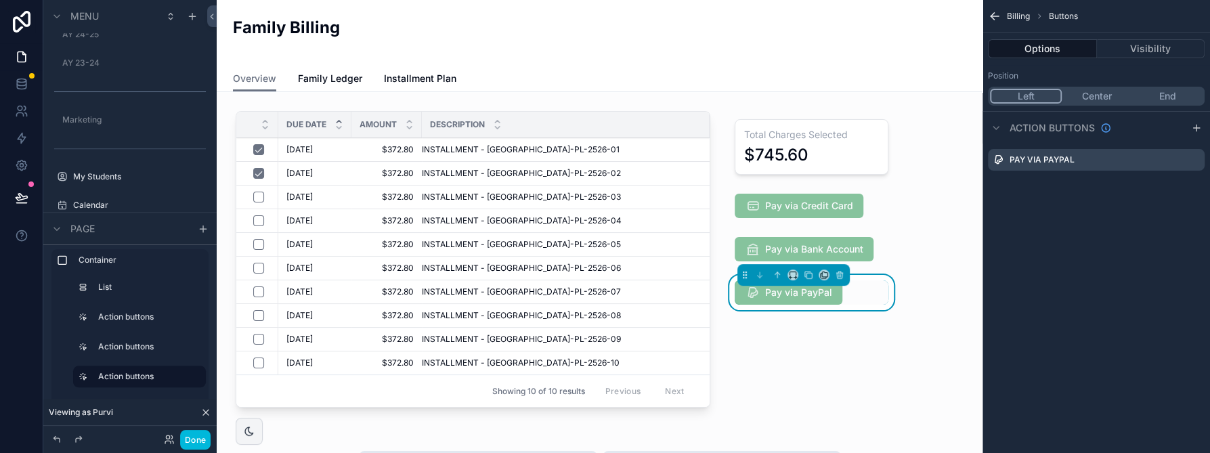
click at [755, 348] on div "Total Charges Selected $745.60 Pay via Credit Card Pay via Bank Account Pay via…" at bounding box center [812, 262] width 186 height 313
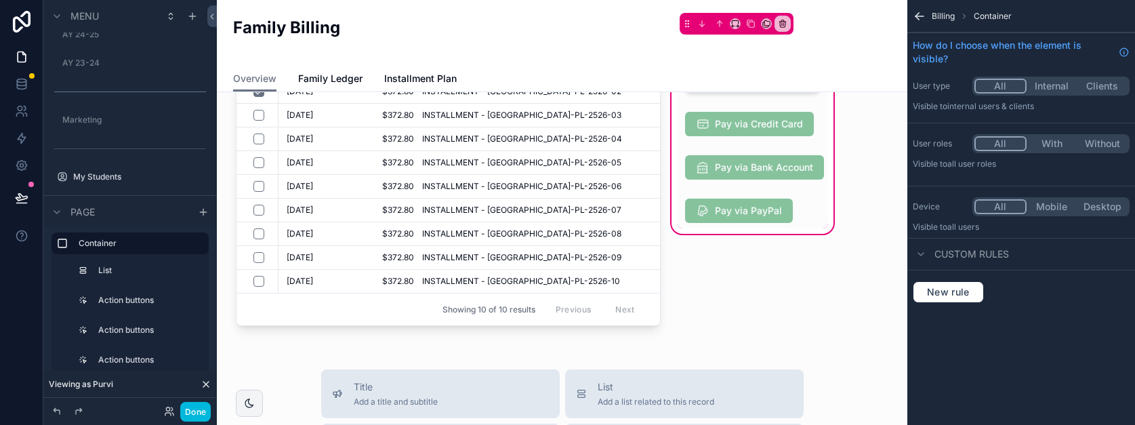
scroll to position [403, 0]
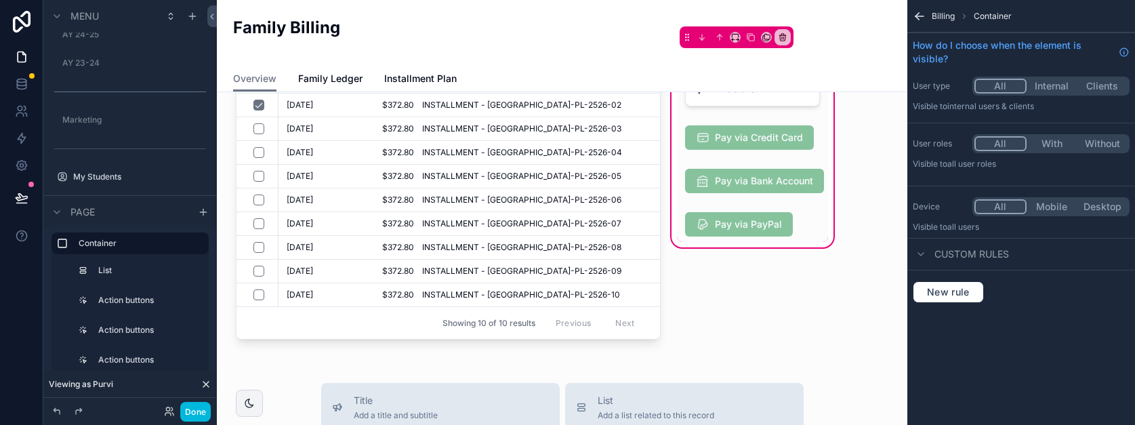
click at [755, 284] on div "Total Charges Selected $745.60 Pay via Credit Card Pay via Bank Account Pay via…" at bounding box center [752, 193] width 167 height 313
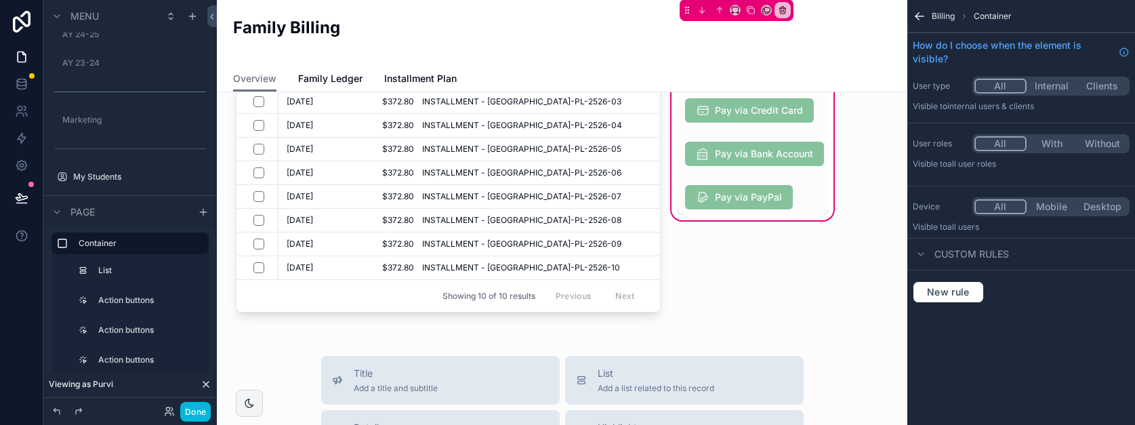
scroll to position [431, 0]
